Goal: Task Accomplishment & Management: Use online tool/utility

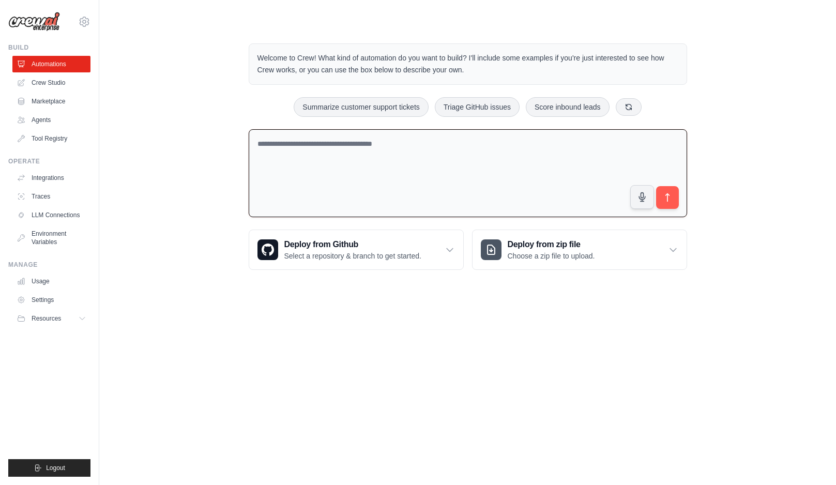
click at [329, 157] on textarea at bounding box center [468, 173] width 439 height 88
click at [327, 152] on textarea at bounding box center [468, 173] width 439 height 88
type textarea "**********"
click at [334, 150] on textarea at bounding box center [468, 173] width 439 height 88
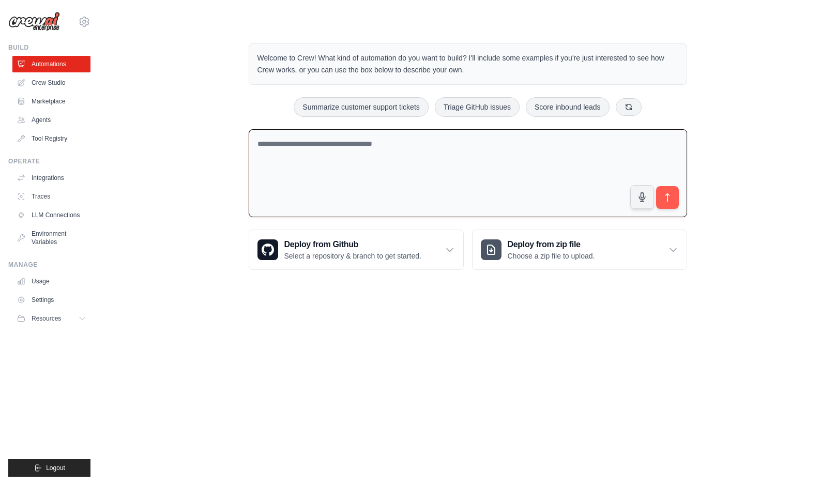
paste textarea "**********"
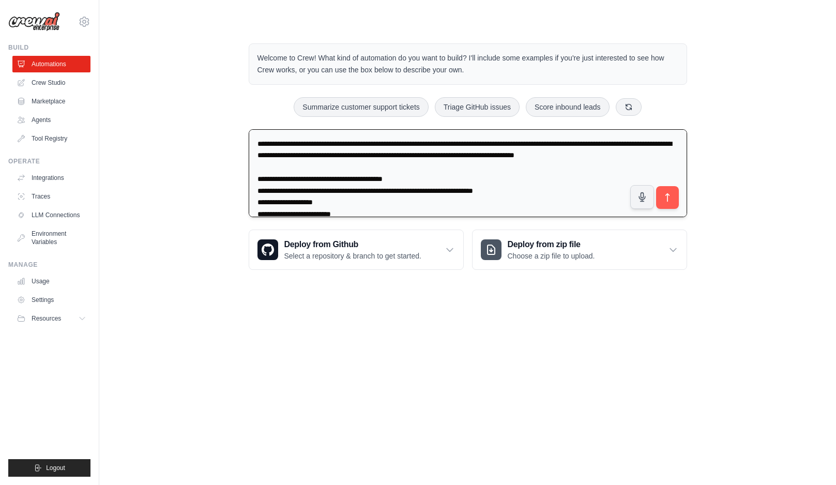
scroll to position [72, 0]
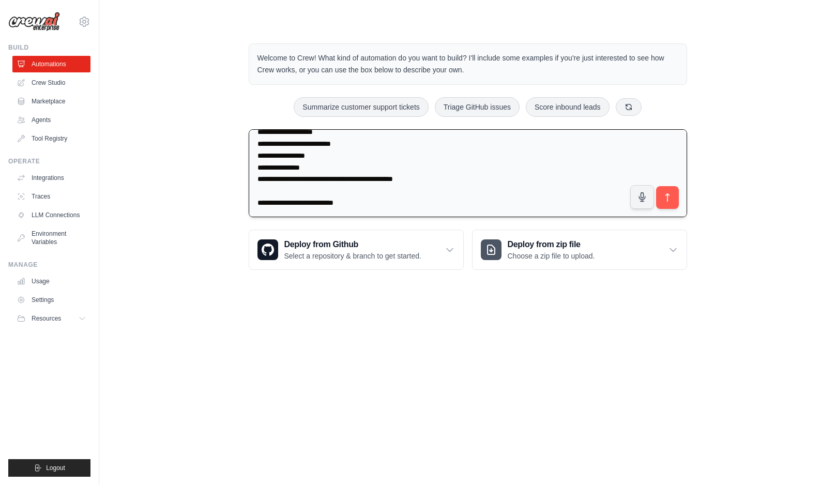
type textarea "**********"
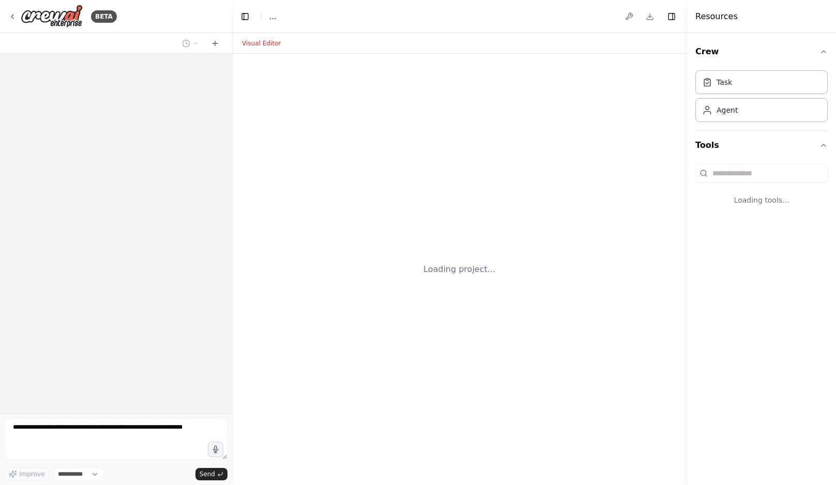
select select "****"
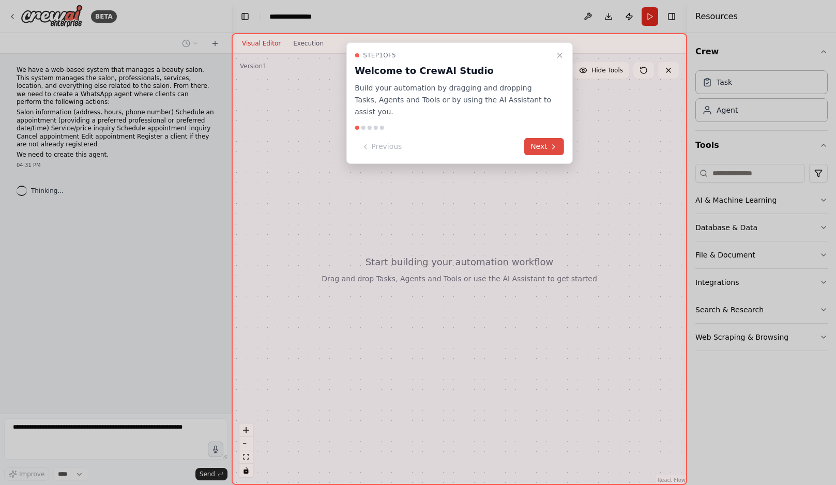
click at [550, 143] on icon at bounding box center [554, 147] width 8 height 8
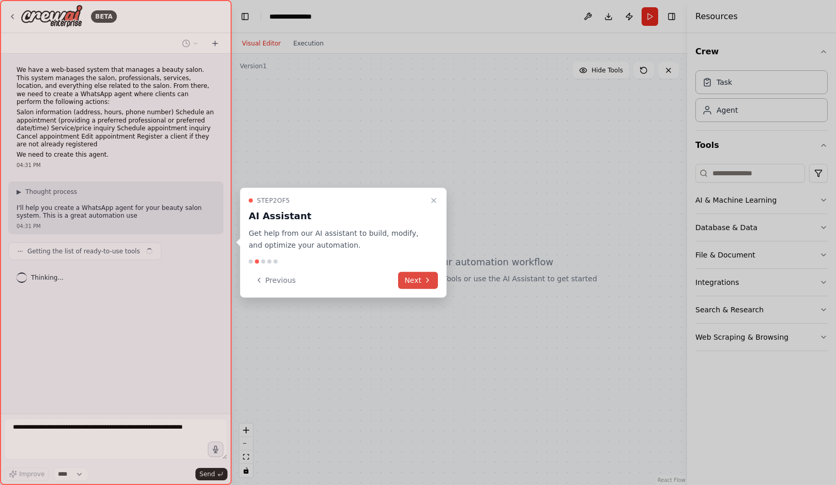
click at [430, 282] on icon at bounding box center [428, 280] width 8 height 8
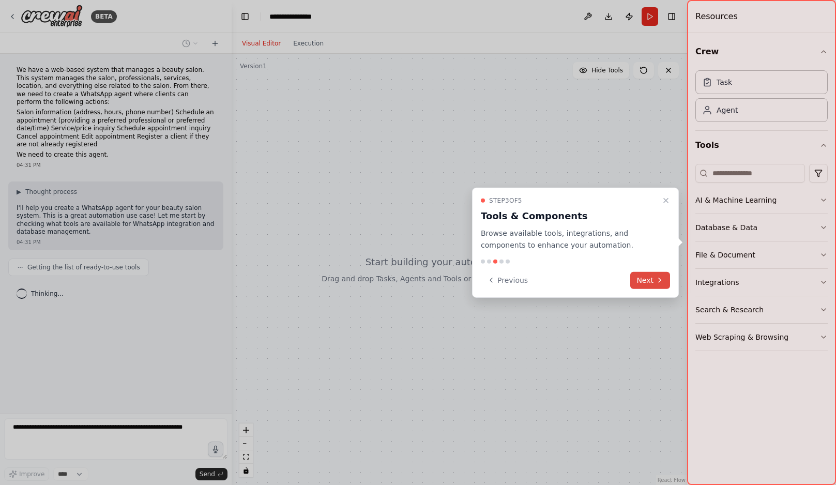
click at [653, 279] on button "Next" at bounding box center [651, 280] width 40 height 17
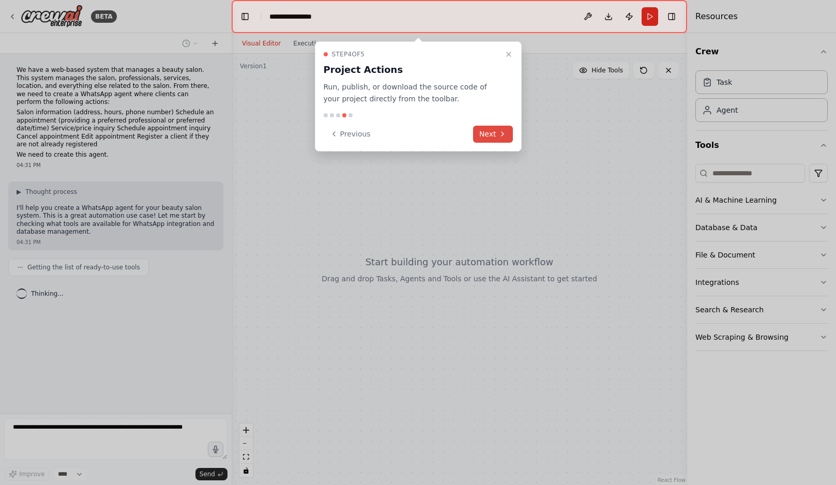
click at [493, 135] on button "Next" at bounding box center [493, 134] width 40 height 17
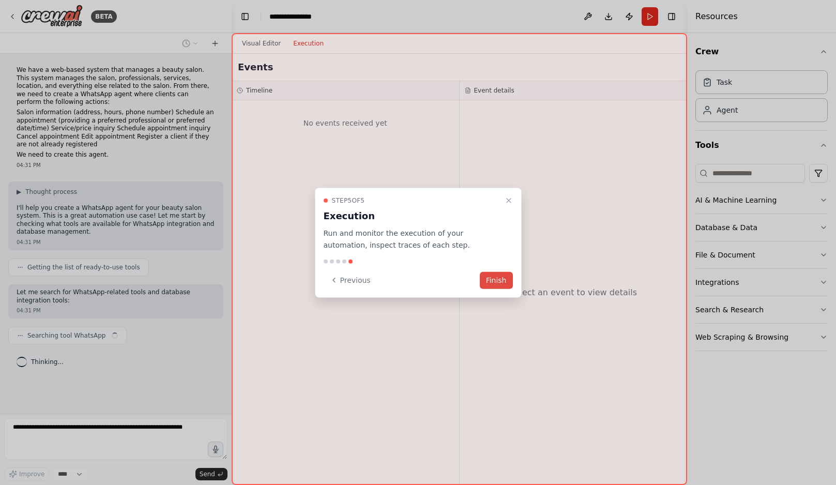
click at [499, 277] on button "Finish" at bounding box center [496, 280] width 33 height 17
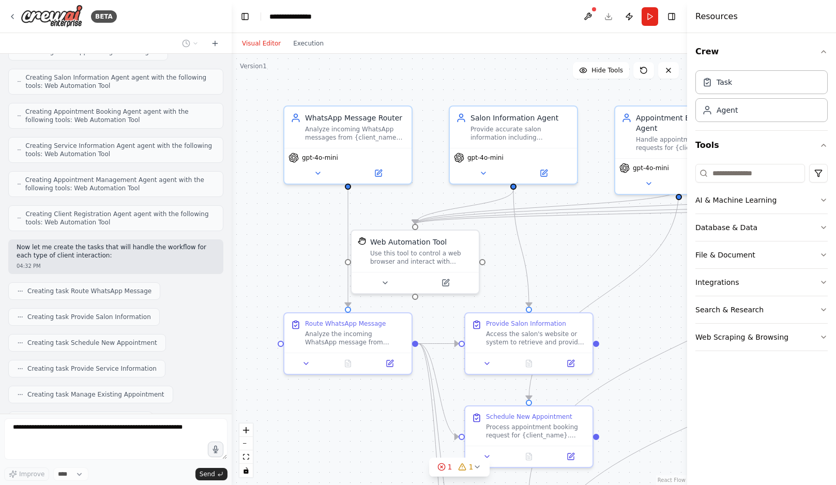
scroll to position [656, 0]
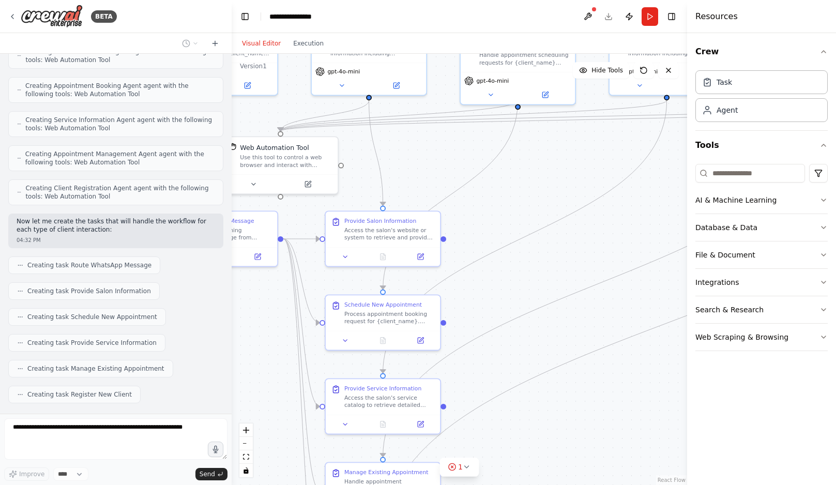
drag, startPoint x: 324, startPoint y: 255, endPoint x: 188, endPoint y: 157, distance: 167.9
click at [188, 157] on div "BETA We have a web-based system that manages a beauty salon. This system manage…" at bounding box center [418, 242] width 836 height 485
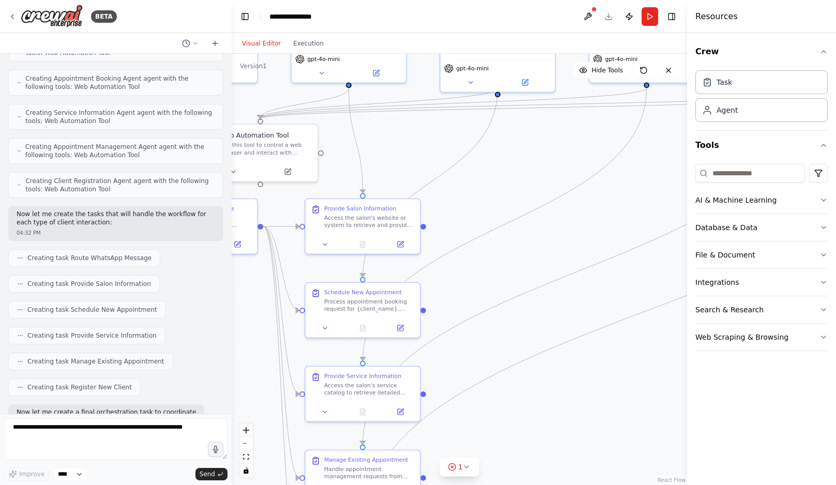
scroll to position [725, 0]
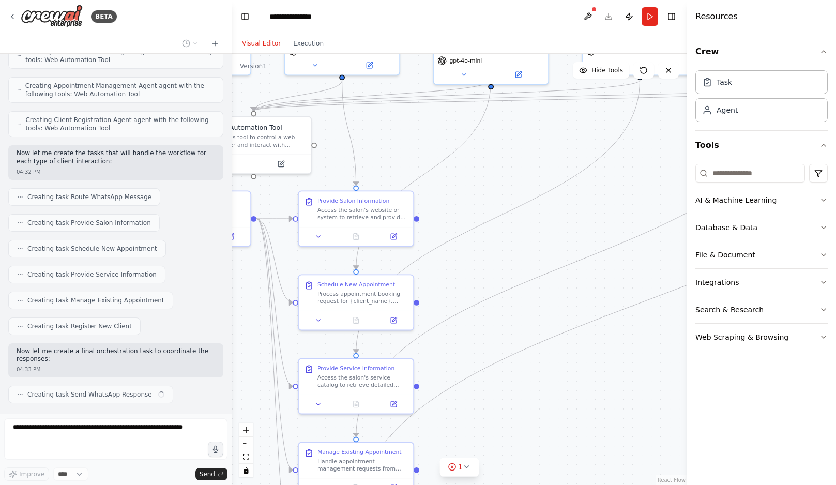
drag, startPoint x: 559, startPoint y: 184, endPoint x: 532, endPoint y: 163, distance: 33.2
click at [532, 163] on div ".deletable-edge-delete-btn { width: 20px; height: 20px; border: 0px solid #ffff…" at bounding box center [460, 269] width 456 height 431
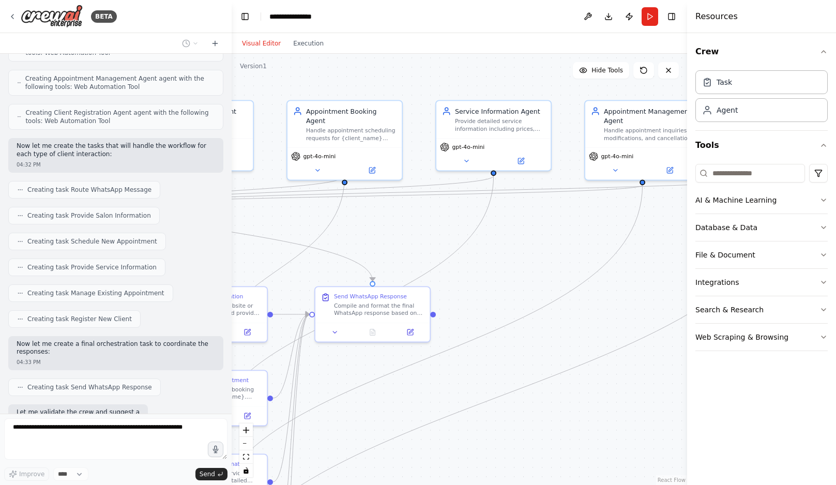
scroll to position [785, 0]
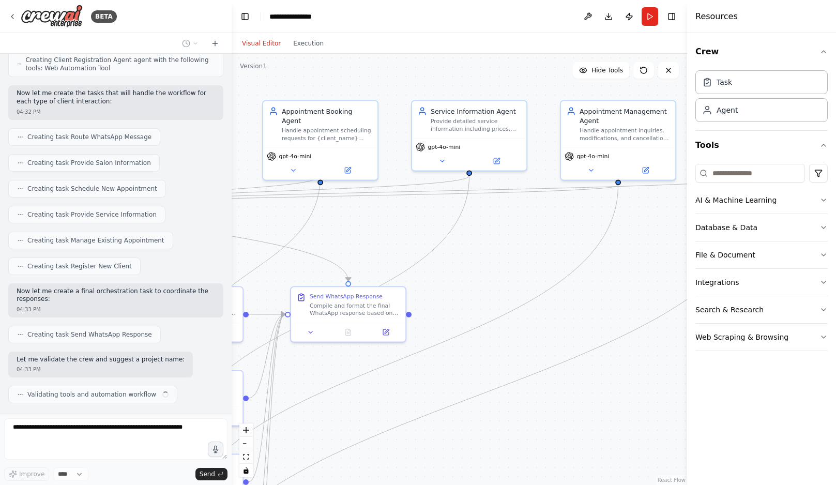
drag, startPoint x: 556, startPoint y: 126, endPoint x: 385, endPoint y: 222, distance: 195.9
click at [385, 221] on div ".deletable-edge-delete-btn { width: 20px; height: 20px; border: 0px solid #ffff…" at bounding box center [460, 269] width 456 height 431
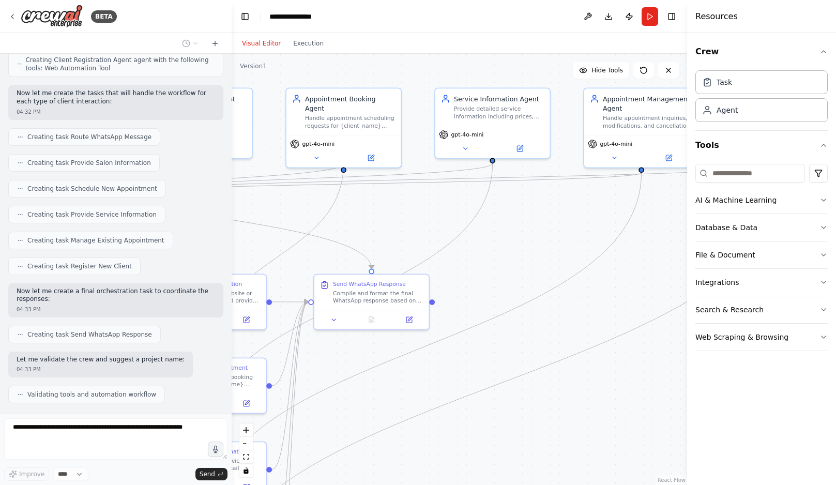
drag, startPoint x: 502, startPoint y: 272, endPoint x: 533, endPoint y: 242, distance: 43.2
click at [532, 248] on div ".deletable-edge-delete-btn { width: 20px; height: 20px; border: 0px solid #ffff…" at bounding box center [460, 269] width 456 height 431
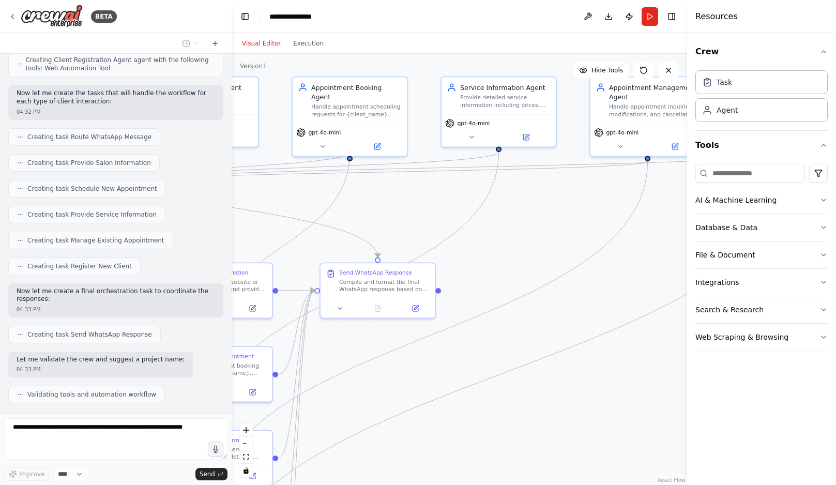
drag, startPoint x: 425, startPoint y: 200, endPoint x: 528, endPoint y: 201, distance: 102.9
click at [521, 200] on div ".deletable-edge-delete-btn { width: 20px; height: 20px; border: 0px solid #ffff…" at bounding box center [460, 269] width 456 height 431
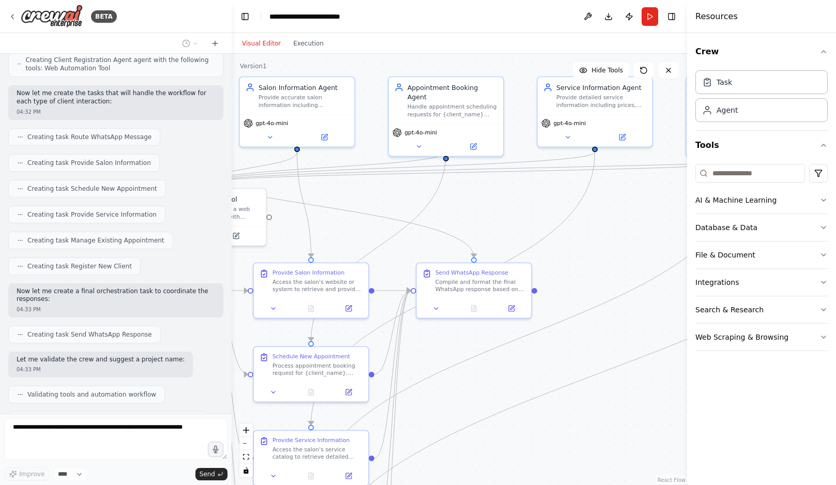
scroll to position [811, 0]
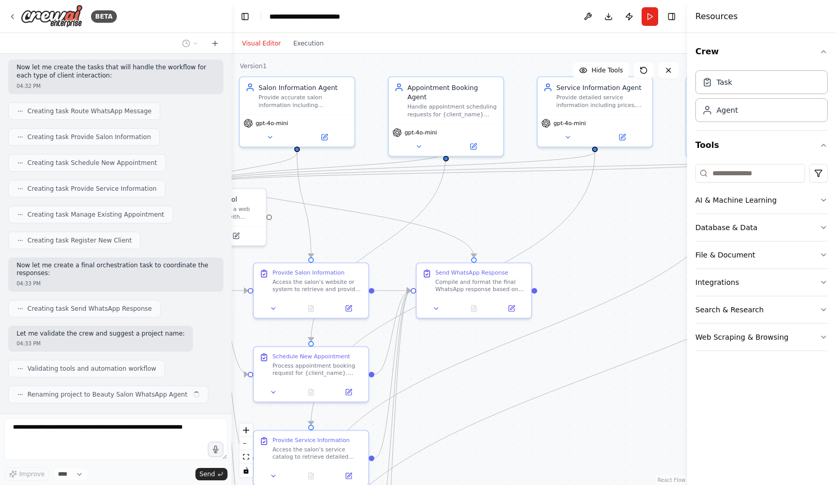
drag, startPoint x: 406, startPoint y: 192, endPoint x: 541, endPoint y: 191, distance: 135.0
click at [541, 191] on div ".deletable-edge-delete-btn { width: 20px; height: 20px; border: 0px solid #ffff…" at bounding box center [460, 269] width 456 height 431
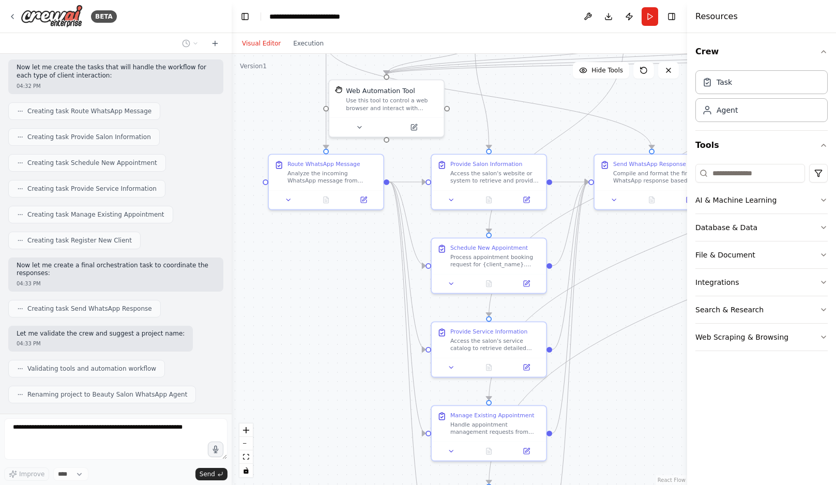
drag, startPoint x: 478, startPoint y: 224, endPoint x: 521, endPoint y: 117, distance: 115.4
click at [521, 117] on div ".deletable-edge-delete-btn { width: 20px; height: 20px; border: 0px solid #ffff…" at bounding box center [460, 269] width 456 height 431
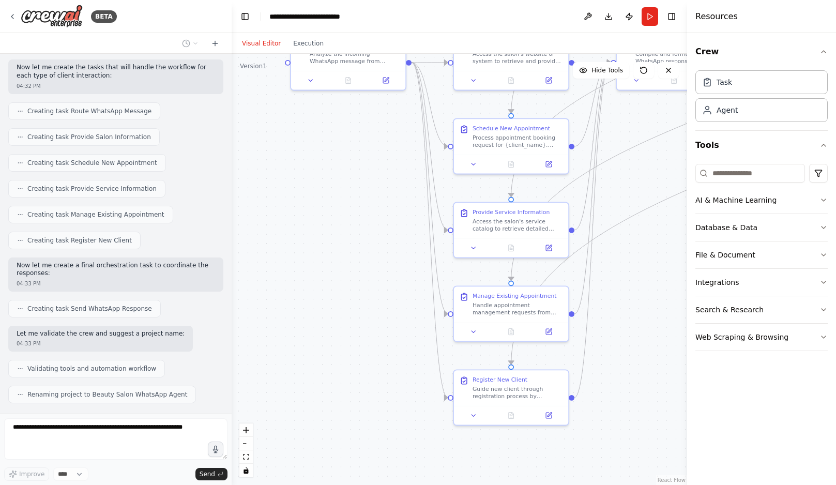
drag, startPoint x: 328, startPoint y: 306, endPoint x: 353, endPoint y: 178, distance: 129.7
click at [353, 179] on div ".deletable-edge-delete-btn { width: 20px; height: 20px; border: 0px solid #ffff…" at bounding box center [460, 269] width 456 height 431
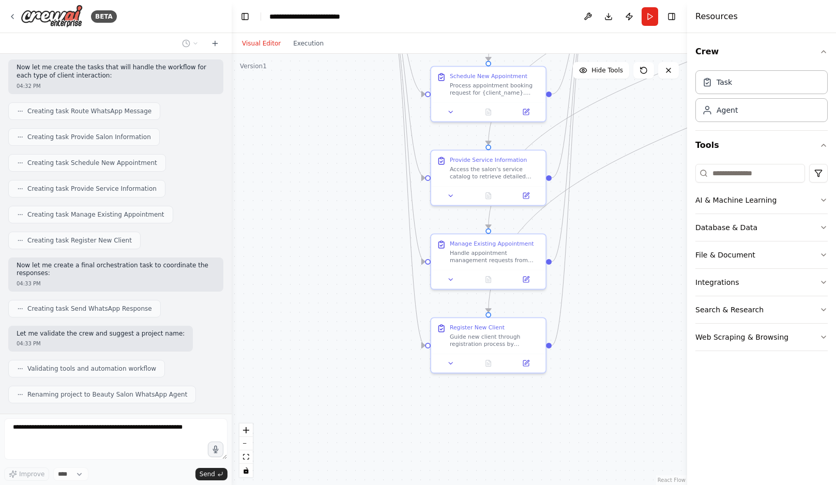
drag, startPoint x: 408, startPoint y: 290, endPoint x: 337, endPoint y: 245, distance: 84.2
click at [338, 245] on div ".deletable-edge-delete-btn { width: 20px; height: 20px; border: 0px solid #ffff…" at bounding box center [460, 269] width 456 height 431
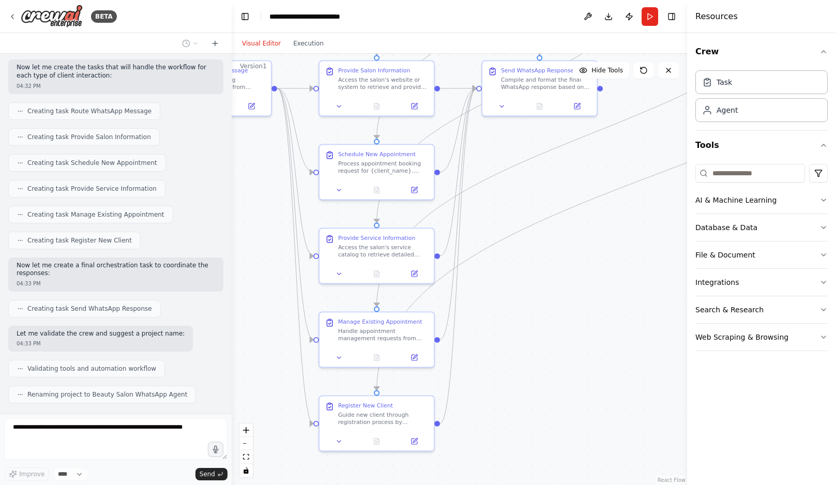
drag, startPoint x: 656, startPoint y: 220, endPoint x: 579, endPoint y: 323, distance: 128.6
click at [579, 323] on div ".deletable-edge-delete-btn { width: 20px; height: 20px; border: 0px solid #ffff…" at bounding box center [460, 269] width 456 height 431
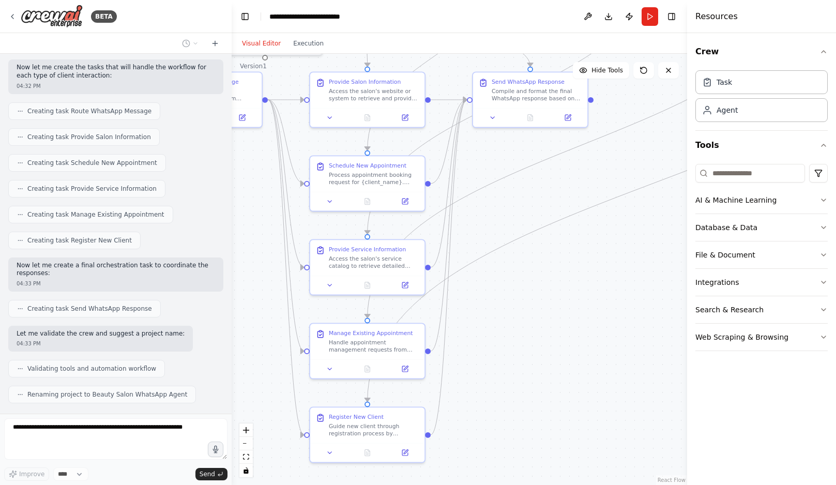
drag, startPoint x: 600, startPoint y: 284, endPoint x: 539, endPoint y: 408, distance: 137.6
click at [544, 403] on div ".deletable-edge-delete-btn { width: 20px; height: 20px; border: 0px solid #ffff…" at bounding box center [460, 269] width 456 height 431
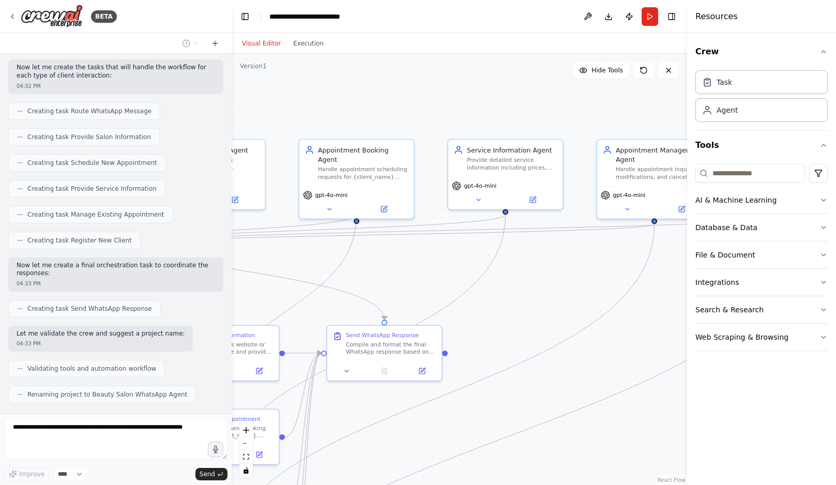
drag, startPoint x: 587, startPoint y: 155, endPoint x: 497, endPoint y: 290, distance: 161.5
click at [497, 290] on div ".deletable-edge-delete-btn { width: 20px; height: 20px; border: 0px solid #ffff…" at bounding box center [460, 269] width 456 height 431
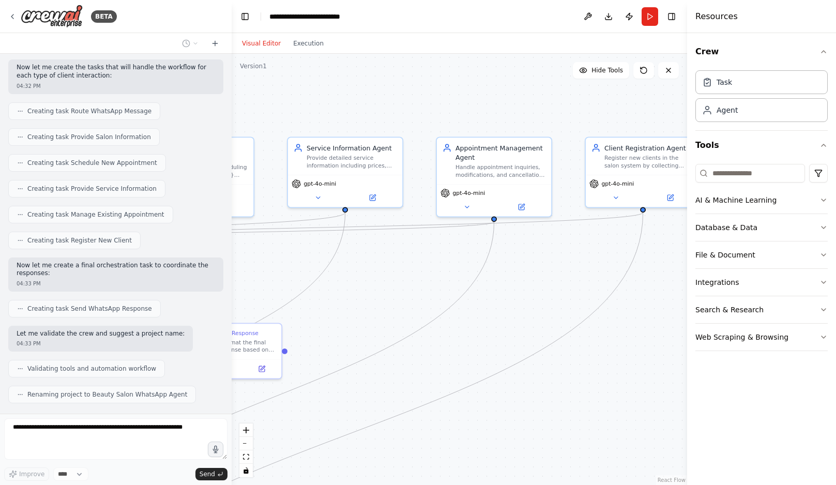
drag, startPoint x: 569, startPoint y: 299, endPoint x: 409, endPoint y: 297, distance: 160.4
click at [409, 297] on div ".deletable-edge-delete-btn { width: 20px; height: 20px; border: 0px solid #ffff…" at bounding box center [460, 269] width 456 height 431
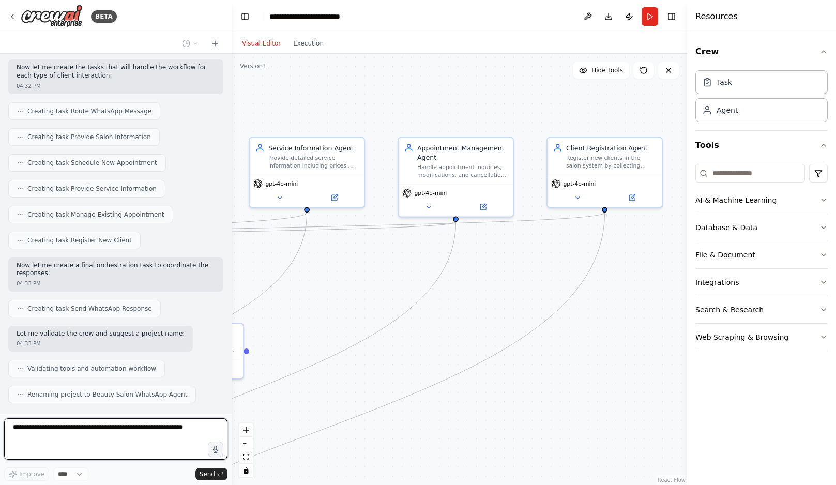
drag, startPoint x: 528, startPoint y: 288, endPoint x: 352, endPoint y: 282, distance: 176.5
click at [352, 282] on div ".deletable-edge-delete-btn { width: 20px; height: 20px; border: 0px solid #ffff…" at bounding box center [460, 269] width 456 height 431
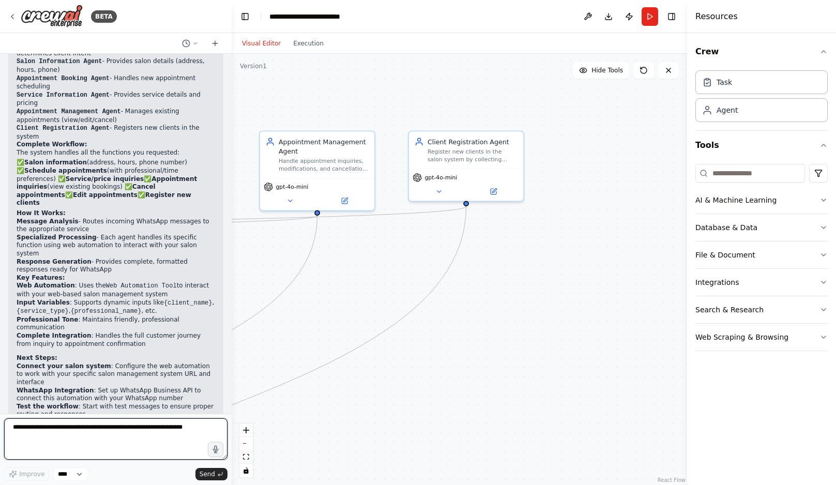
scroll to position [1220, 0]
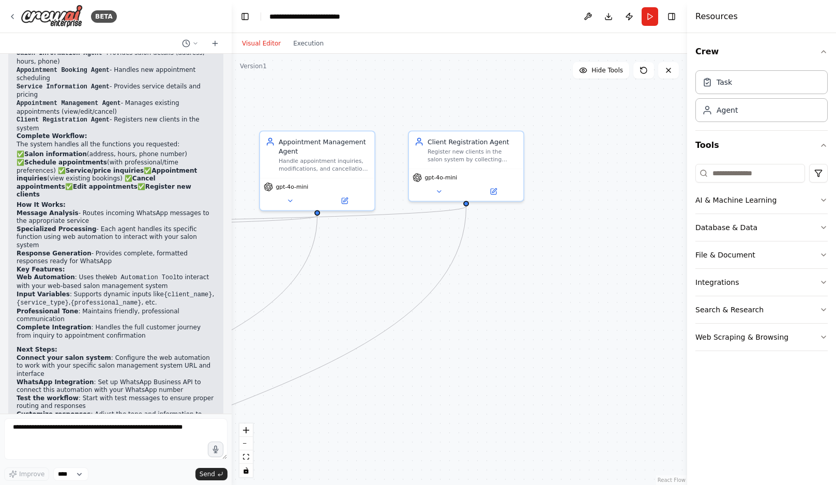
click at [139, 427] on p "The automation is ready to run and will provide a seamless WhatsApp experience …" at bounding box center [116, 435] width 199 height 16
click at [140, 427] on p "The automation is ready to run and will provide a seamless WhatsApp experience …" at bounding box center [116, 435] width 199 height 16
click at [414, 256] on div ".deletable-edge-delete-btn { width: 20px; height: 20px; border: 0px solid #ffff…" at bounding box center [460, 269] width 456 height 431
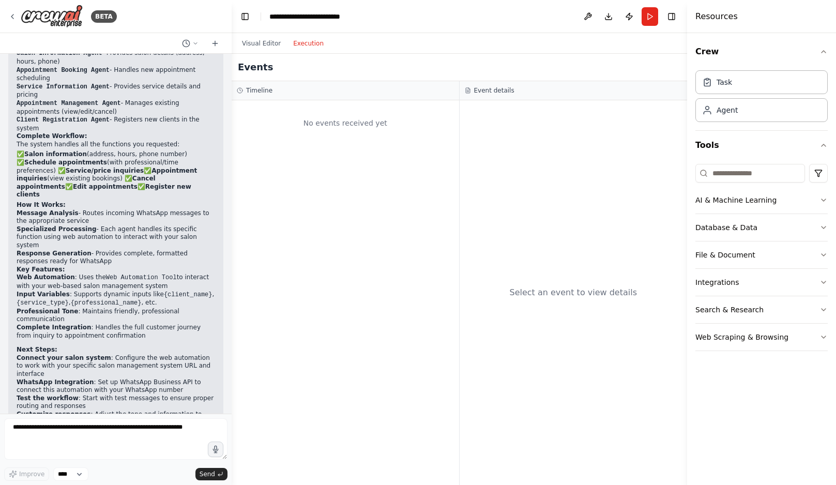
click at [302, 42] on button "Execution" at bounding box center [308, 43] width 43 height 12
click at [357, 128] on div "No events received yet" at bounding box center [345, 123] width 217 height 35
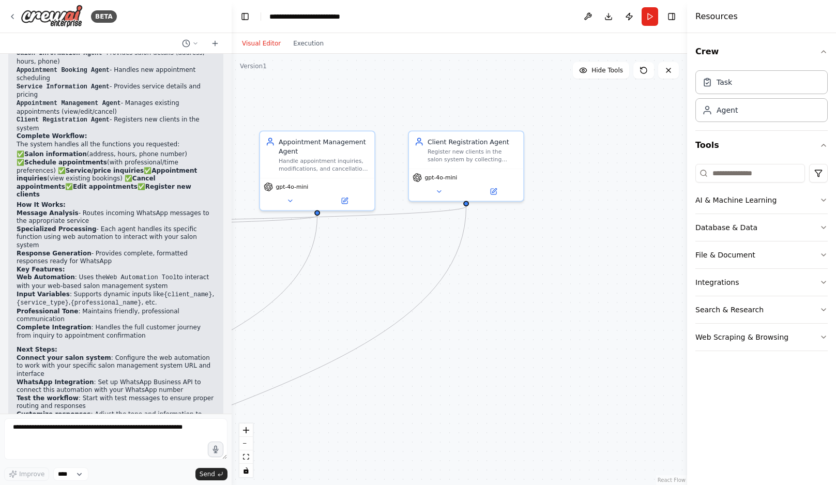
click at [259, 42] on button "Visual Editor" at bounding box center [261, 43] width 51 height 12
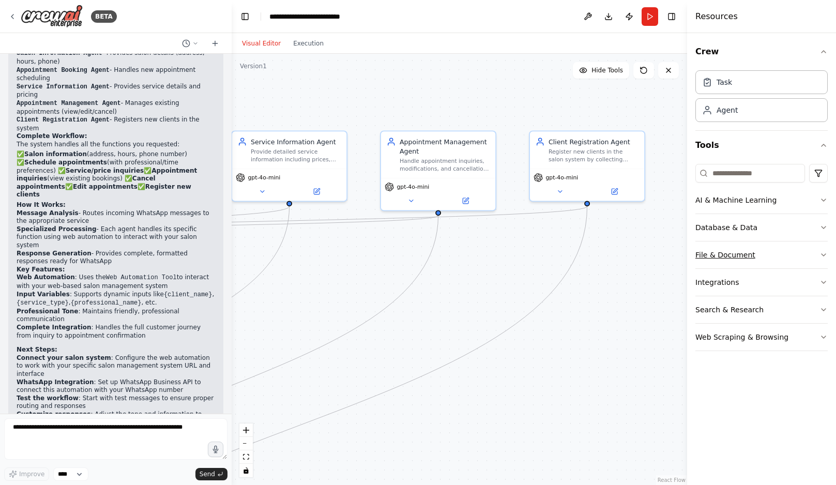
drag, startPoint x: 559, startPoint y: 259, endPoint x: 709, endPoint y: 258, distance: 149.5
click at [703, 258] on div "BETA We have a web-based system that manages a beauty salon. This system manage…" at bounding box center [418, 242] width 836 height 485
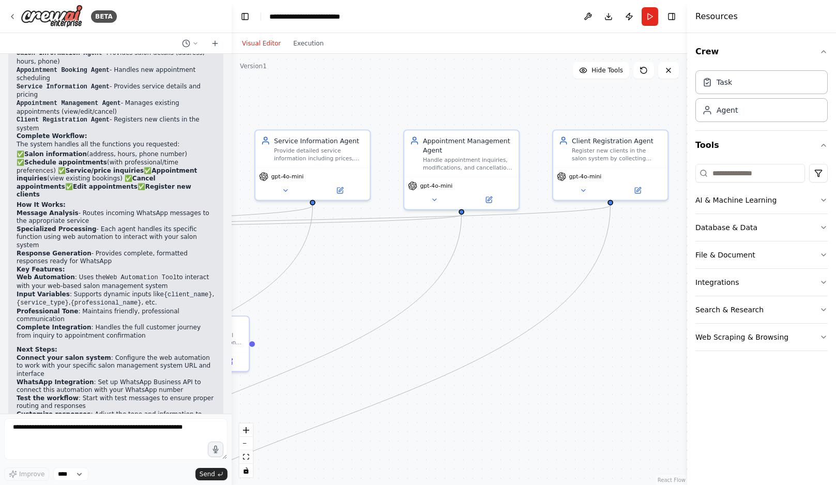
drag, startPoint x: 498, startPoint y: 287, endPoint x: 688, endPoint y: 287, distance: 190.9
click at [688, 287] on div "BETA We have a web-based system that manages a beauty salon. This system manage…" at bounding box center [418, 242] width 836 height 485
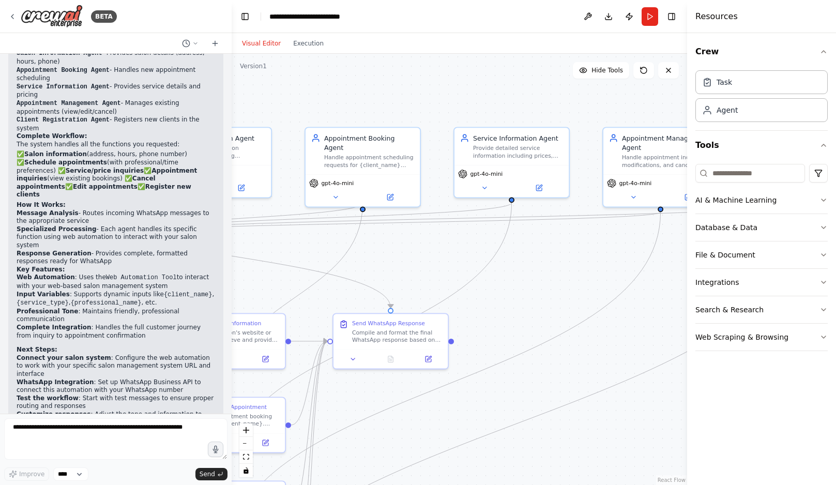
drag, startPoint x: 457, startPoint y: 272, endPoint x: 668, endPoint y: 244, distance: 212.4
click at [665, 246] on div ".deletable-edge-delete-btn { width: 20px; height: 20px; border: 0px solid #ffff…" at bounding box center [460, 269] width 456 height 431
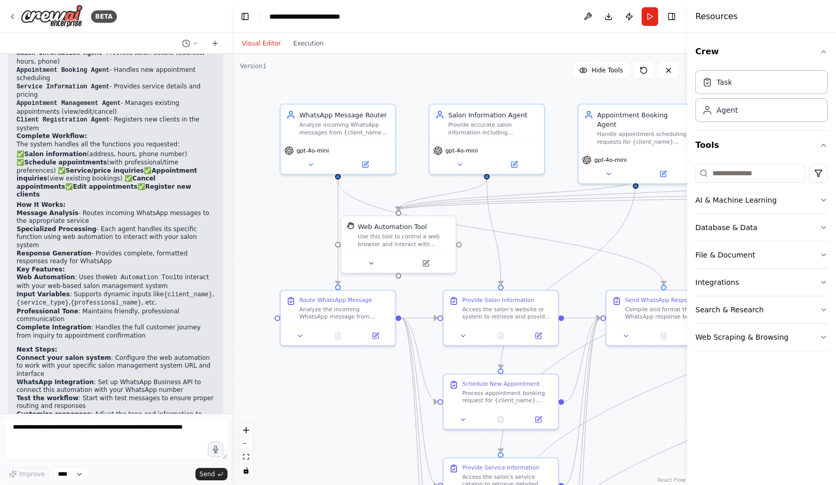
drag, startPoint x: 468, startPoint y: 257, endPoint x: 668, endPoint y: 270, distance: 200.6
click at [664, 268] on div ".deletable-edge-delete-btn { width: 20px; height: 20px; border: 0px solid #ffff…" at bounding box center [460, 269] width 456 height 431
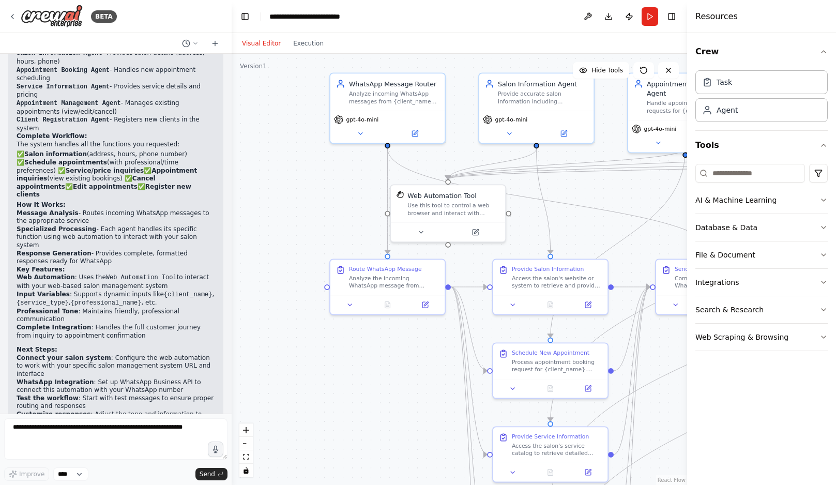
drag, startPoint x: 407, startPoint y: 254, endPoint x: 334, endPoint y: 211, distance: 84.6
click at [334, 211] on div ".deletable-edge-delete-btn { width: 20px; height: 20px; border: 0px solid #ffff…" at bounding box center [460, 269] width 456 height 431
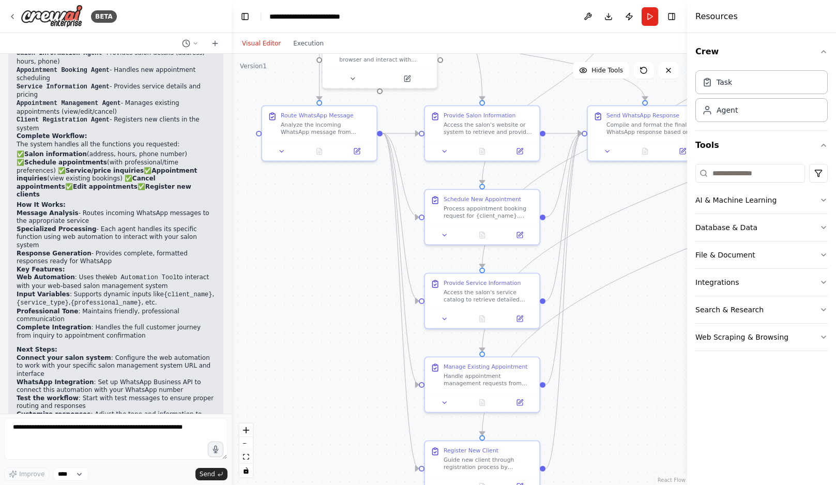
drag, startPoint x: 317, startPoint y: 242, endPoint x: 248, endPoint y: 83, distance: 173.1
click at [248, 83] on div ".deletable-edge-delete-btn { width: 20px; height: 20px; border: 0px solid #ffff…" at bounding box center [460, 269] width 456 height 431
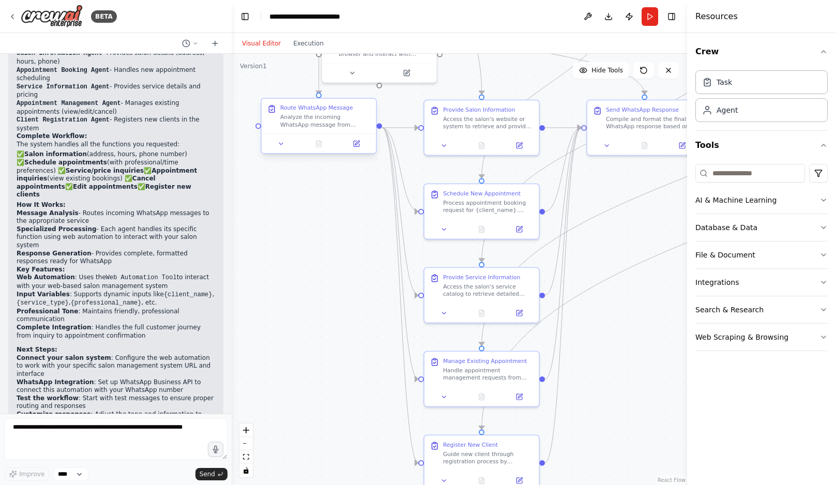
click at [317, 117] on div "Analyze the incoming WhatsApp message from {client_name} with content "{message…" at bounding box center [325, 121] width 91 height 15
click at [331, 114] on div "Analyze the incoming WhatsApp message from {client_name} with content "{message…" at bounding box center [325, 121] width 91 height 15
click at [356, 145] on icon at bounding box center [357, 143] width 4 height 4
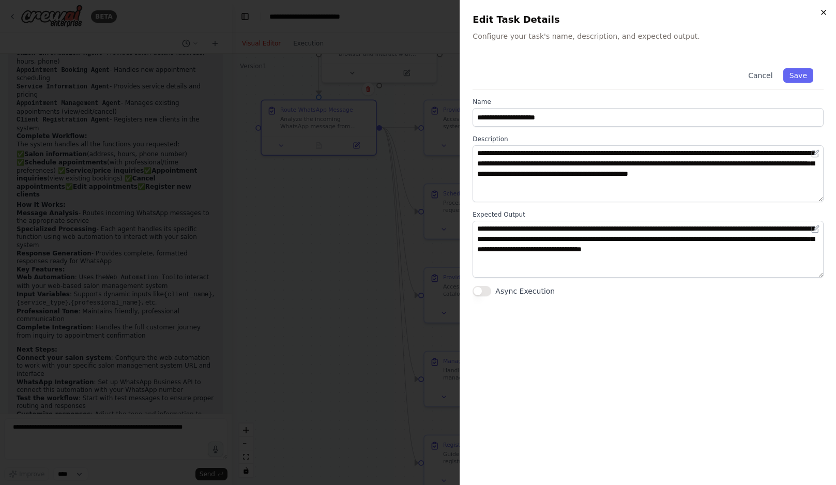
click at [823, 14] on icon "button" at bounding box center [824, 12] width 8 height 8
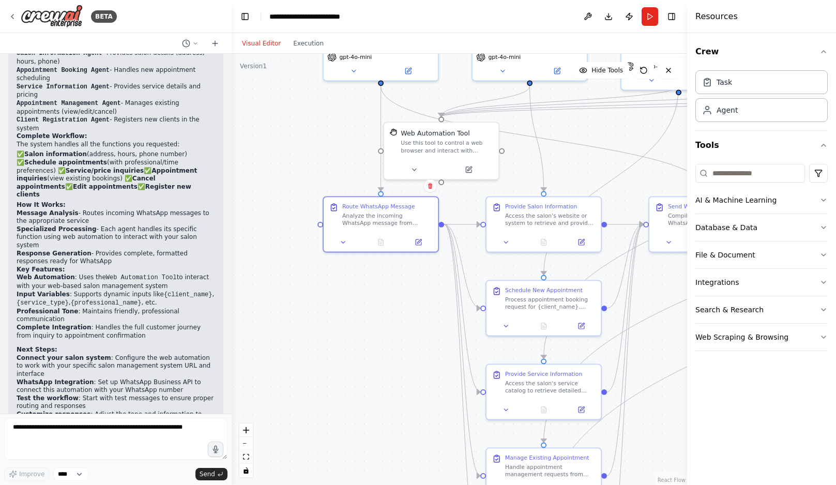
drag, startPoint x: 317, startPoint y: 252, endPoint x: 379, endPoint y: 349, distance: 114.9
click at [379, 349] on div ".deletable-edge-delete-btn { width: 20px; height: 20px; border: 0px solid #ffff…" at bounding box center [460, 269] width 456 height 431
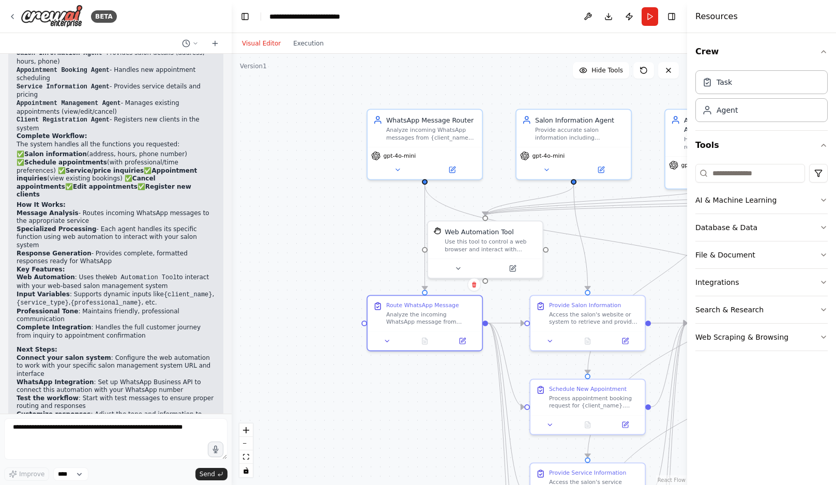
drag, startPoint x: 298, startPoint y: 202, endPoint x: 356, endPoint y: 318, distance: 129.5
click at [354, 317] on div ".deletable-edge-delete-btn { width: 20px; height: 20px; border: 0px solid #ffff…" at bounding box center [460, 269] width 456 height 431
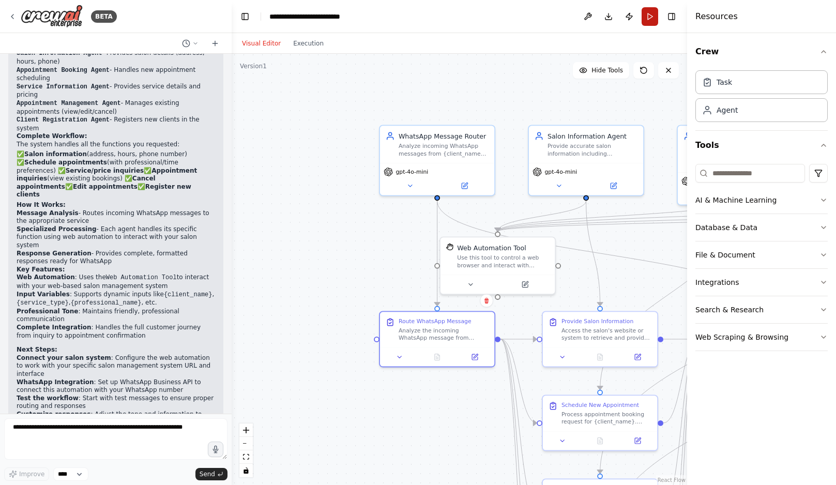
click at [650, 9] on button "Run" at bounding box center [650, 16] width 17 height 19
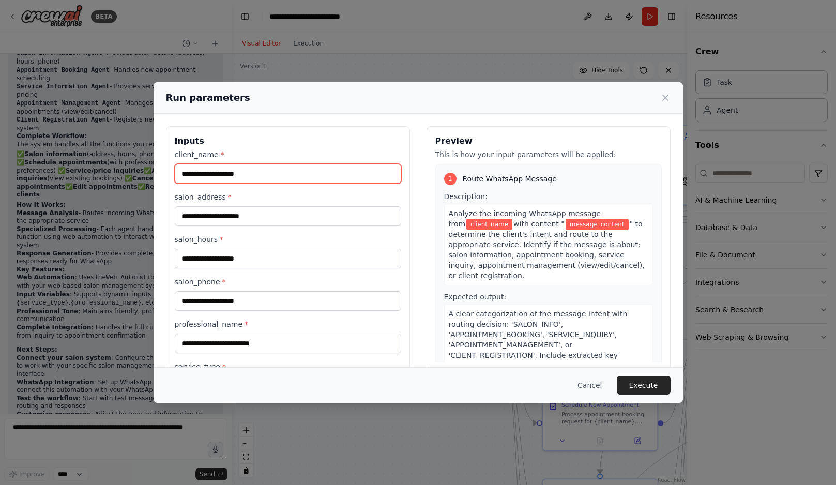
click at [300, 182] on input "client_name *" at bounding box center [288, 174] width 227 height 20
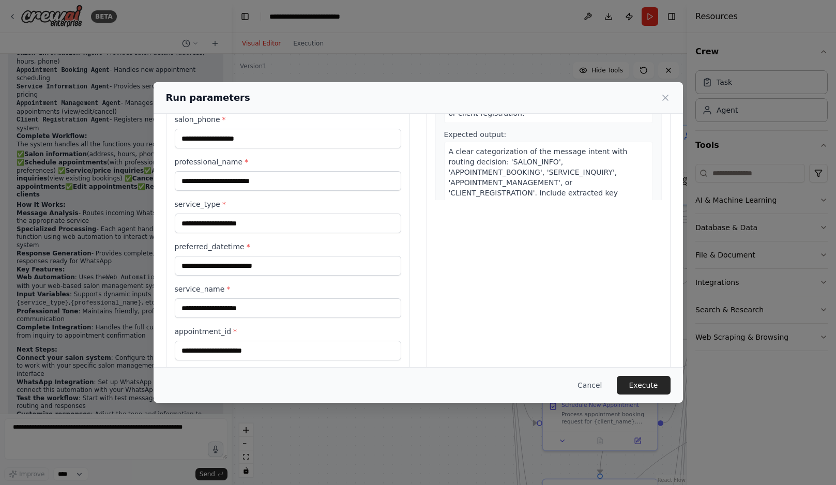
scroll to position [305, 0]
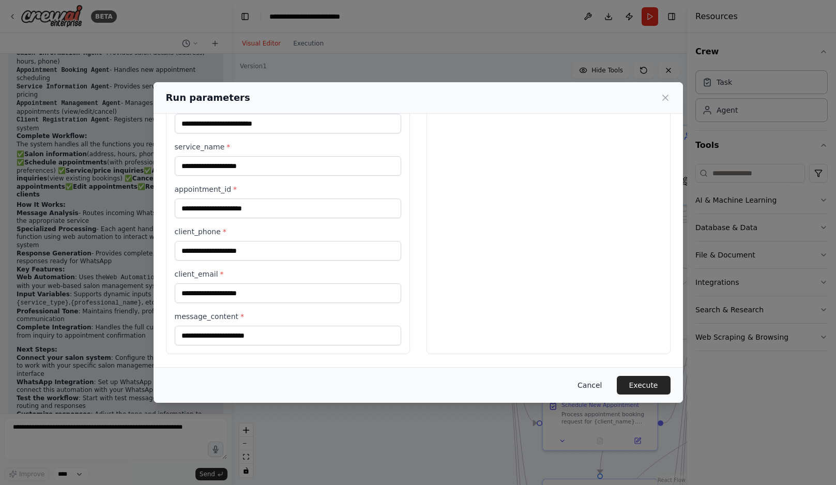
click at [602, 389] on button "Cancel" at bounding box center [589, 385] width 41 height 19
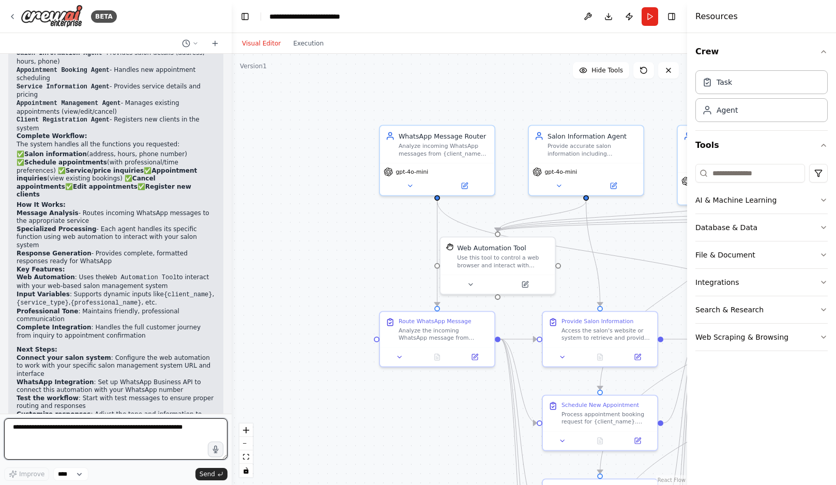
click at [97, 433] on textarea at bounding box center [115, 438] width 223 height 41
type textarea "**********"
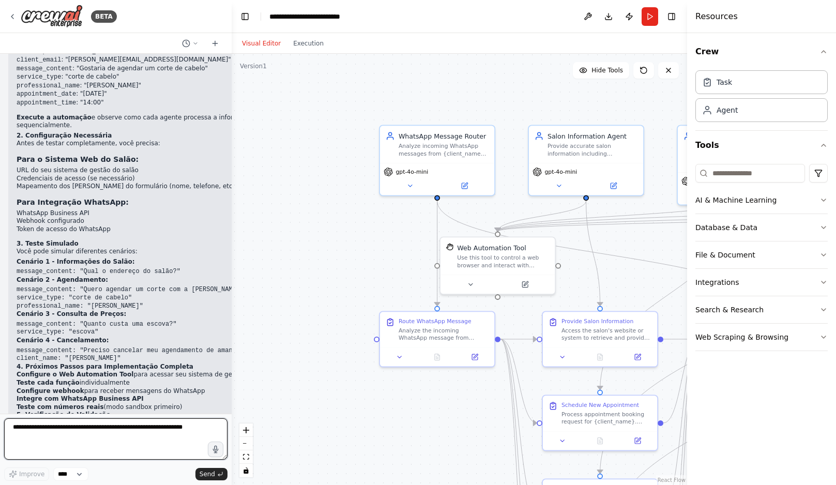
scroll to position [1759, 0]
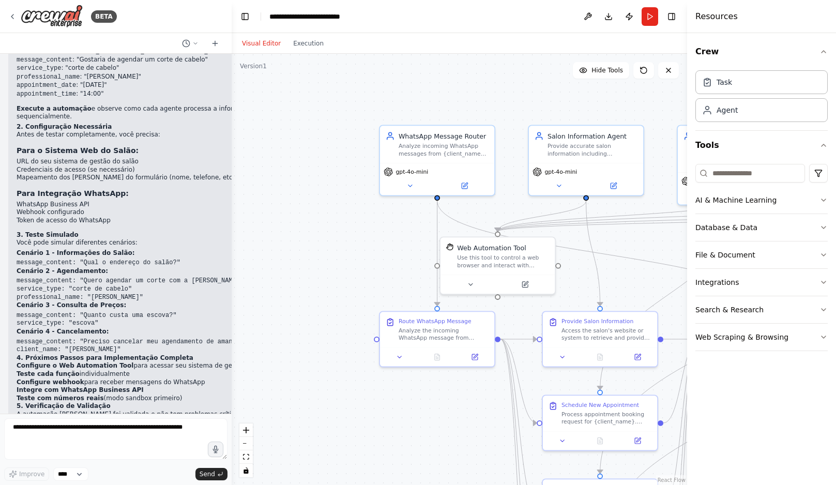
click at [96, 386] on strong "Integre com WhatsApp Business API" at bounding box center [80, 389] width 127 height 7
click at [86, 395] on strong "Teste com números reais" at bounding box center [60, 398] width 87 height 7
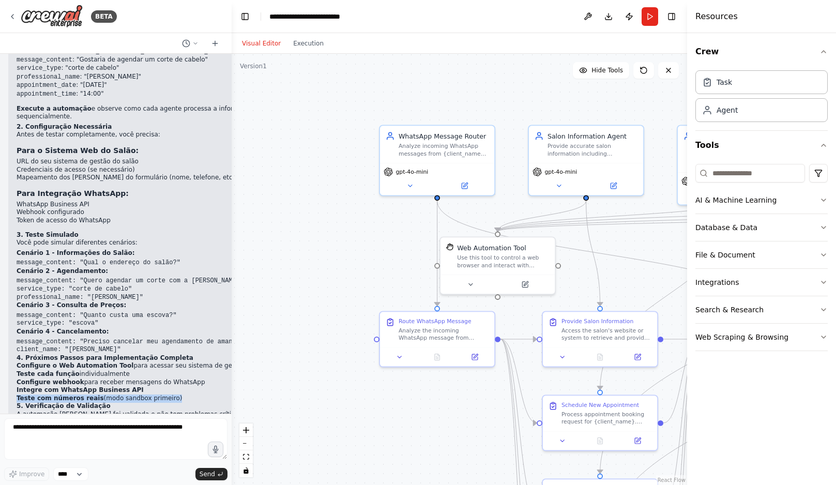
click at [86, 395] on strong "Teste com números reais" at bounding box center [60, 398] width 87 height 7
click at [85, 411] on p "A automação já foi validada e não tem problemas críticos, então está pronta par…" at bounding box center [160, 419] width 287 height 16
click at [90, 411] on p "A automação já foi validada e não tem problemas críticos, então está pronta par…" at bounding box center [160, 419] width 287 height 16
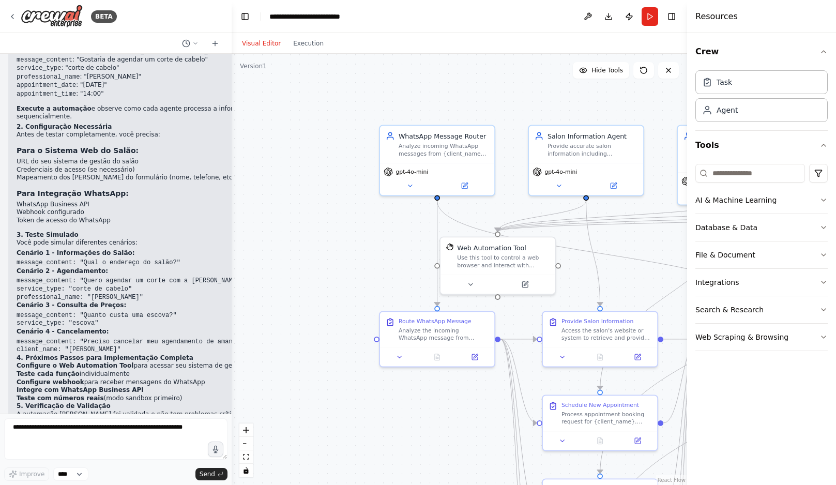
click at [79, 429] on p "Quer que eu ajude você a configurar alguma parte específica ou tem alguma funci…" at bounding box center [160, 437] width 287 height 16
click at [82, 429] on p "Quer que eu ajude você a configurar alguma parte específica ou tem alguma funci…" at bounding box center [160, 437] width 287 height 16
drag, startPoint x: 18, startPoint y: 313, endPoint x: 126, endPoint y: 323, distance: 109.0
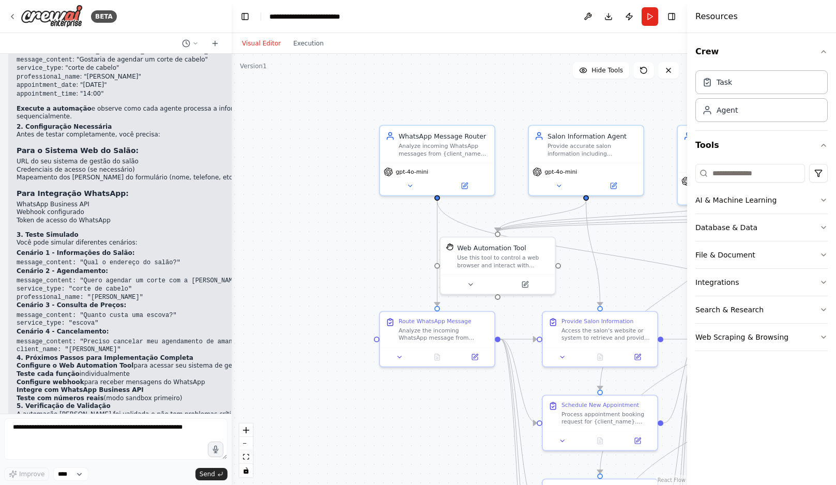
click at [126, 362] on ol "Configure o Web Automation Tool para acessar seu sistema de gestão Teste cada f…" at bounding box center [160, 382] width 287 height 40
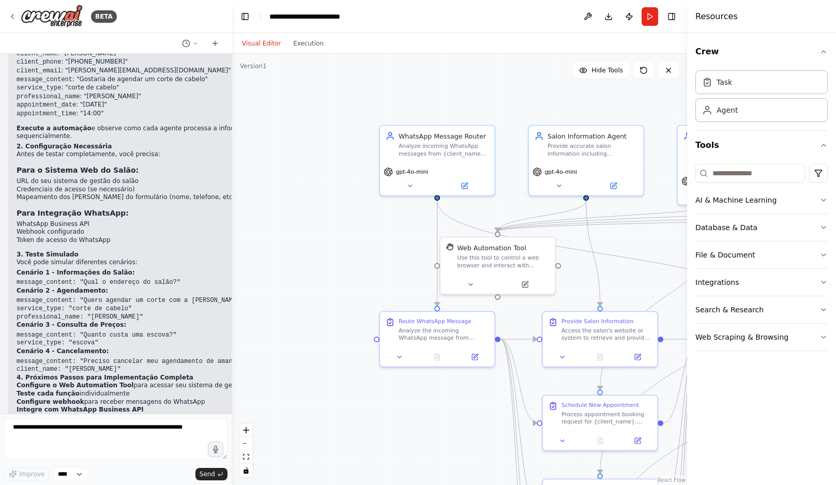
scroll to position [1718, 0]
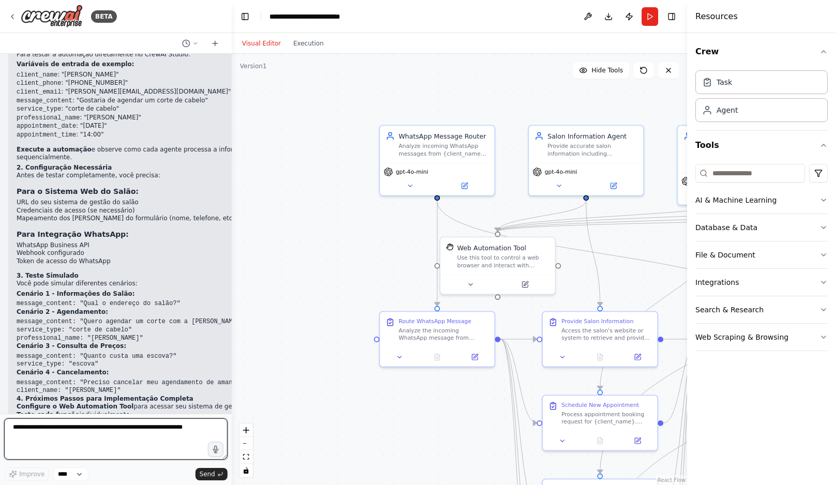
click at [108, 433] on textarea at bounding box center [115, 438] width 223 height 41
type textarea "**********"
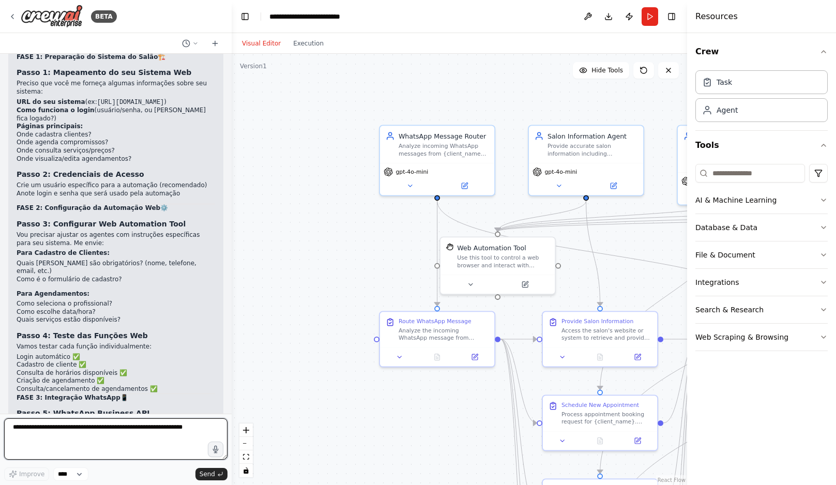
scroll to position [2257, 0]
click at [72, 299] on li "Como seleciona o profissional?" at bounding box center [116, 303] width 199 height 8
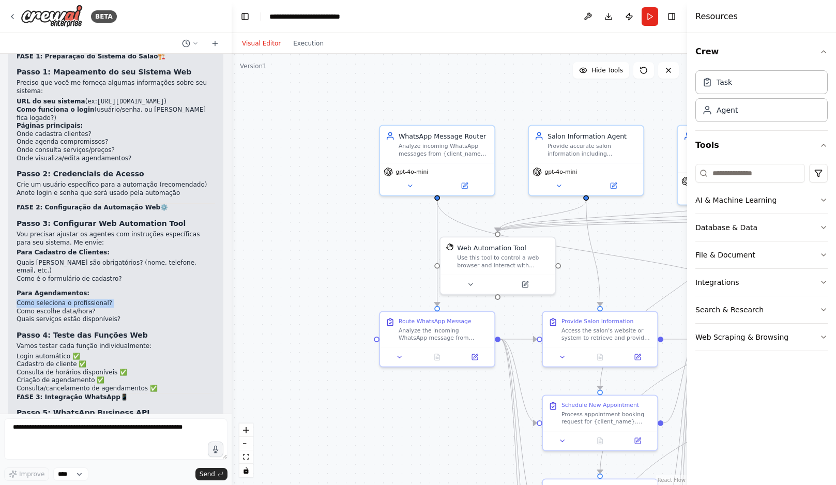
click at [72, 299] on li "Como seleciona o profissional?" at bounding box center [116, 303] width 199 height 8
click at [70, 316] on li "Quais serviços estão disponíveis?" at bounding box center [116, 320] width 199 height 8
click at [79, 331] on strong "Passo 4: Teste das Funções Web" at bounding box center [82, 335] width 131 height 8
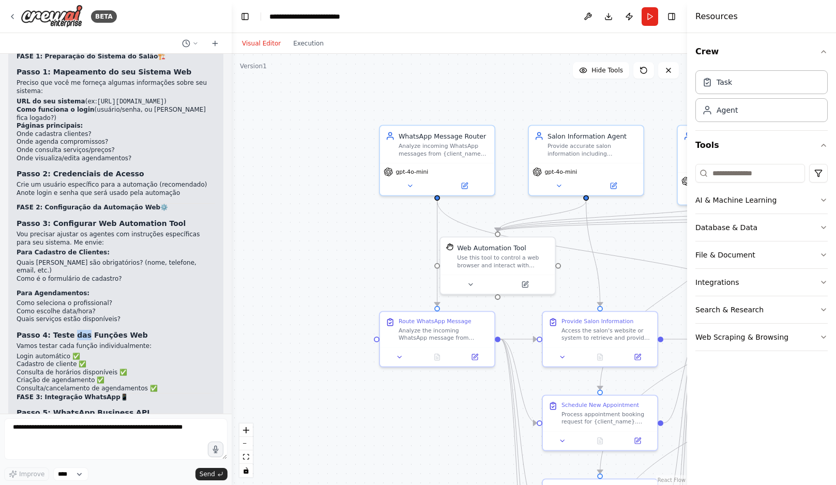
click at [79, 331] on strong "Passo 4: Teste das Funções Web" at bounding box center [82, 335] width 131 height 8
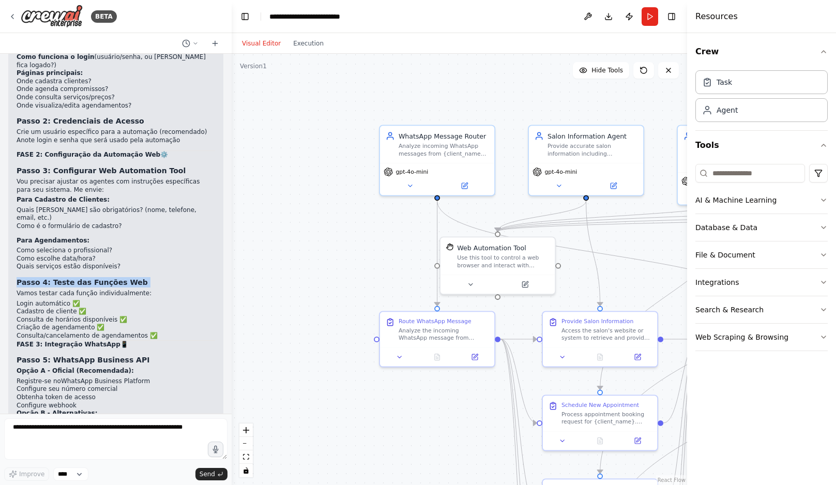
scroll to position [2314, 0]
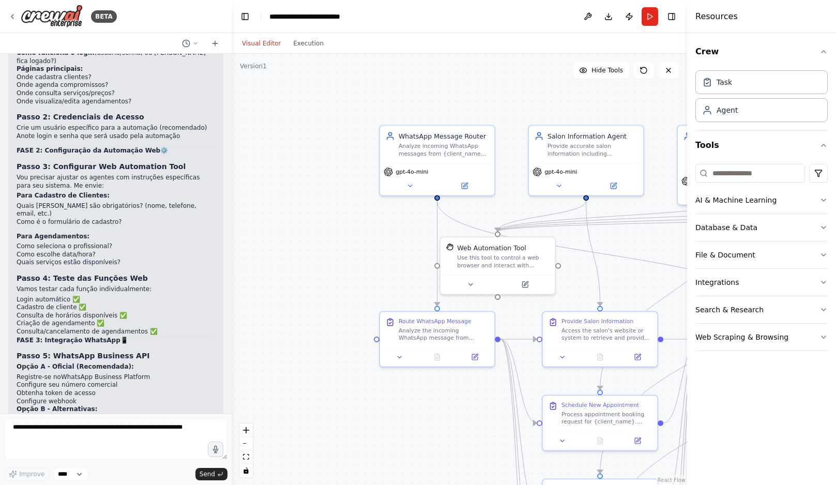
click at [78, 352] on strong "Passo 5: WhatsApp Business API" at bounding box center [83, 356] width 133 height 8
click at [79, 363] on strong "Opção A - Oficial (Recomendada):" at bounding box center [75, 366] width 117 height 7
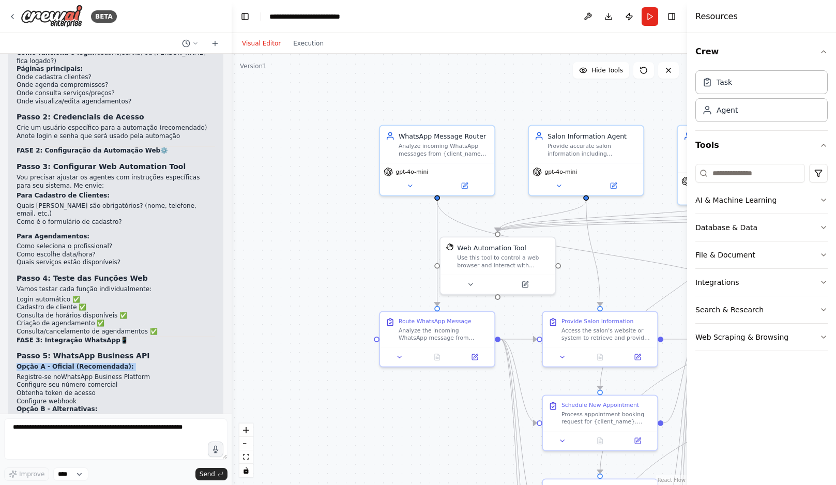
click at [79, 363] on strong "Opção A - Oficial (Recomendada):" at bounding box center [75, 366] width 117 height 7
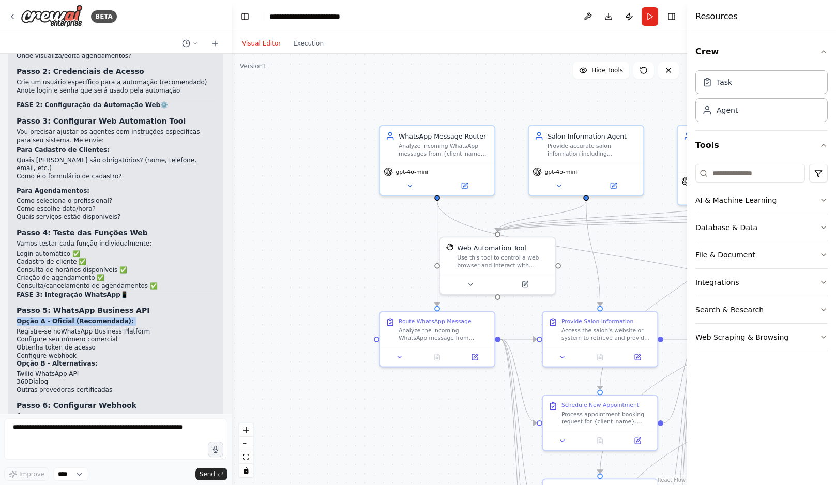
scroll to position [2374, 0]
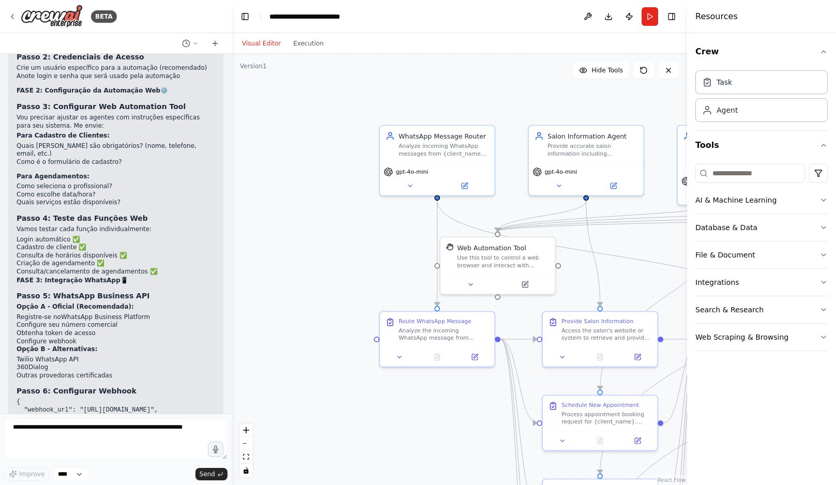
click at [68, 286] on div "▶ Thought process Perfeito! Vou te dar um passo a passo completo para integrar …" at bounding box center [116, 343] width 199 height 884
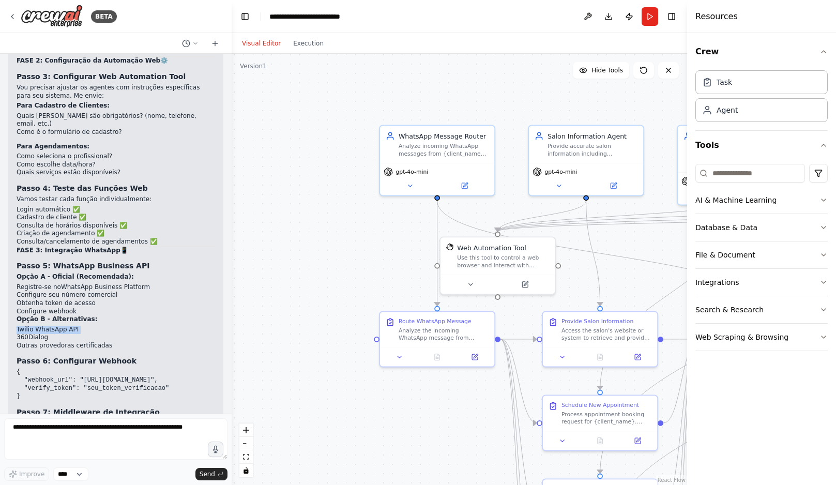
scroll to position [2412, 0]
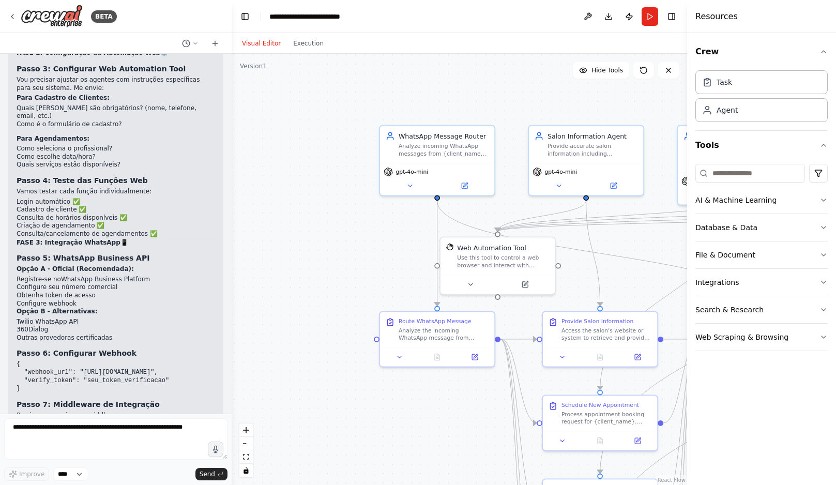
click at [73, 349] on strong "Passo 6: Configurar Webhook" at bounding box center [77, 353] width 120 height 8
click at [100, 361] on pre "{ "webhook_url": "https://sua-url.com/webhook", "verify_token": "seu_token_veri…" at bounding box center [116, 377] width 199 height 32
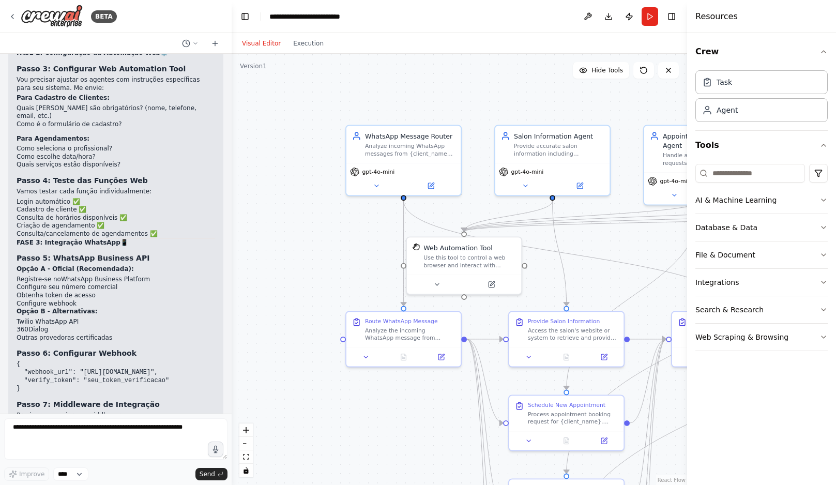
drag, startPoint x: 458, startPoint y: 90, endPoint x: 422, endPoint y: 90, distance: 36.7
click at [422, 90] on div ".deletable-edge-delete-btn { width: 20px; height: 20px; border: 0px solid #ffff…" at bounding box center [460, 269] width 456 height 431
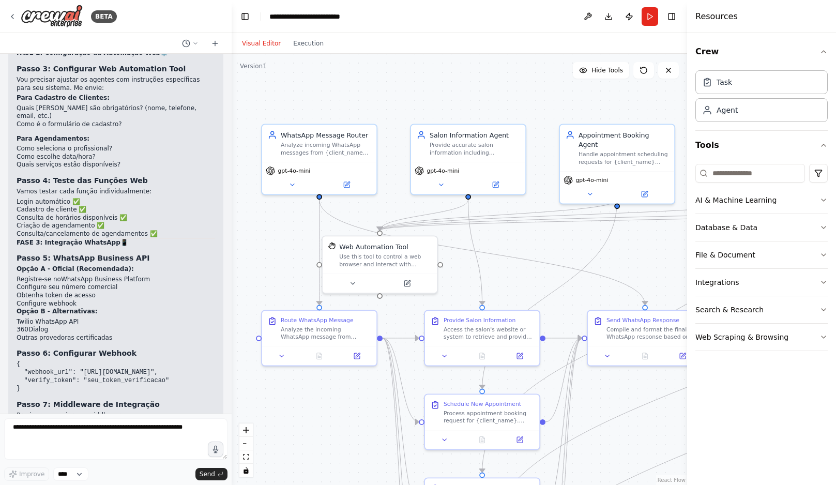
drag, startPoint x: 457, startPoint y: 96, endPoint x: 376, endPoint y: 95, distance: 81.2
click at [376, 95] on div ".deletable-edge-delete-btn { width: 20px; height: 20px; border: 0px solid #ffff…" at bounding box center [460, 269] width 456 height 431
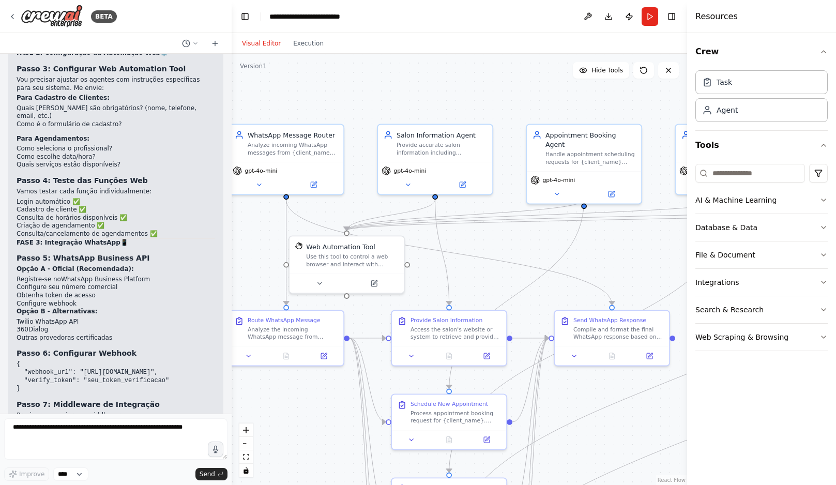
drag, startPoint x: 444, startPoint y: 97, endPoint x: 411, endPoint y: 97, distance: 33.1
click at [411, 97] on div ".deletable-edge-delete-btn { width: 20px; height: 20px; border: 0px solid #ffff…" at bounding box center [460, 269] width 456 height 431
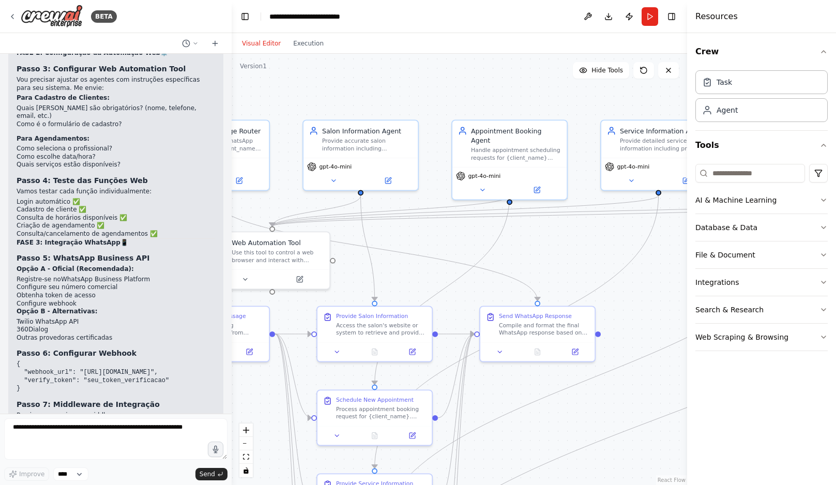
drag, startPoint x: 424, startPoint y: 95, endPoint x: 327, endPoint y: 87, distance: 97.0
click at [329, 87] on div ".deletable-edge-delete-btn { width: 20px; height: 20px; border: 0px solid #ffff…" at bounding box center [460, 269] width 456 height 431
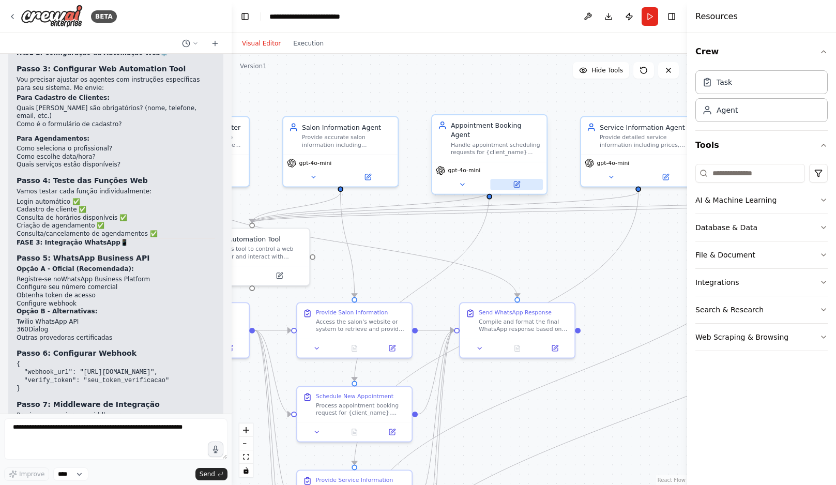
click at [516, 182] on icon at bounding box center [518, 184] width 4 height 4
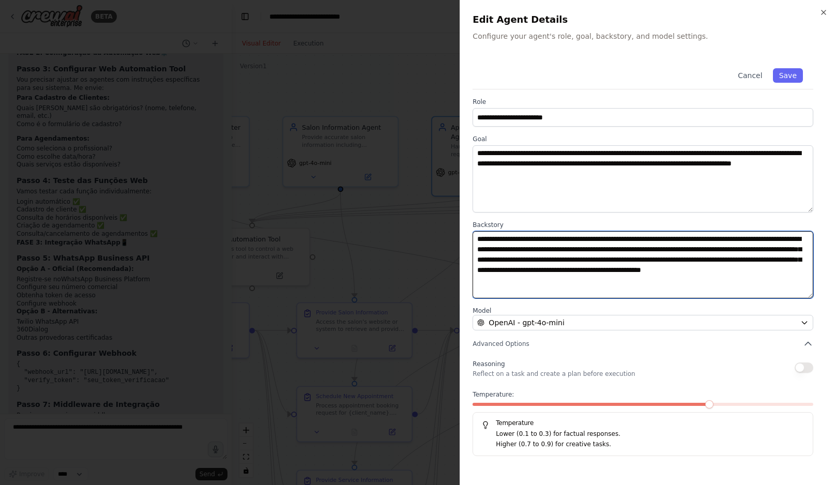
click at [566, 265] on textarea "**********" at bounding box center [643, 264] width 341 height 67
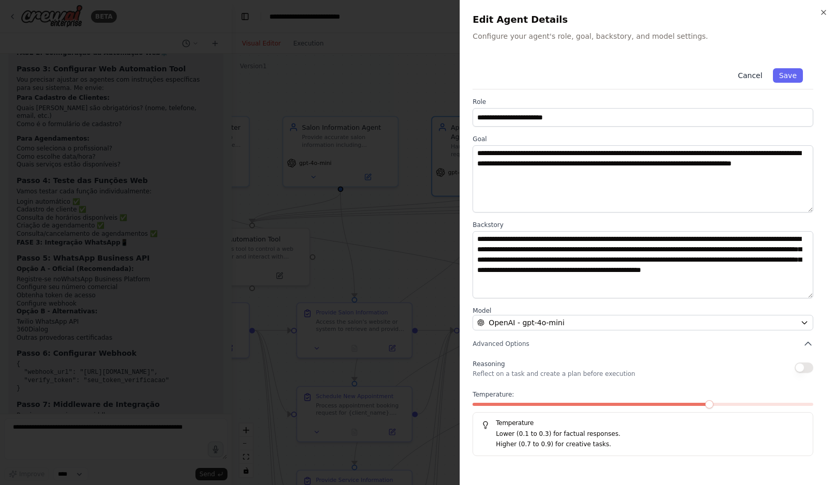
click at [752, 78] on button "Cancel" at bounding box center [750, 75] width 37 height 14
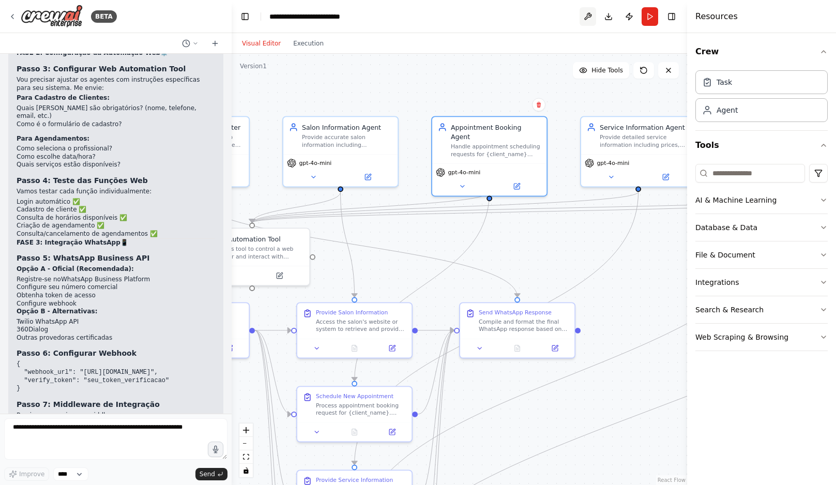
click at [588, 14] on button at bounding box center [588, 16] width 17 height 19
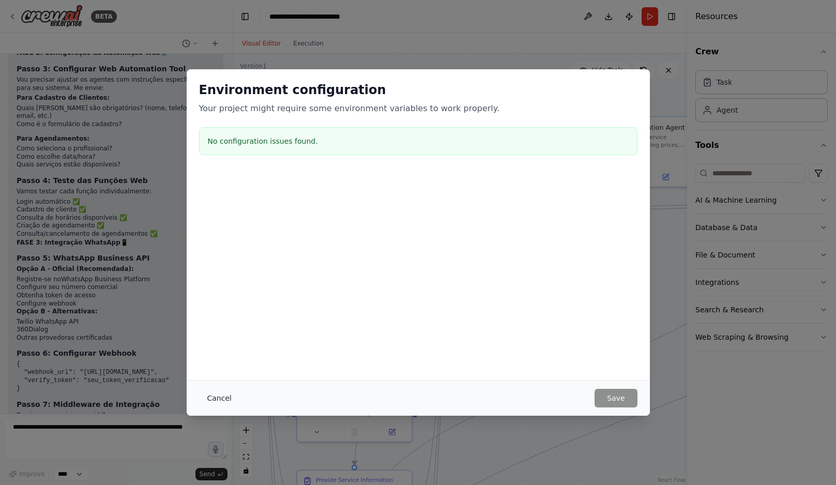
click at [215, 395] on button "Cancel" at bounding box center [219, 398] width 41 height 19
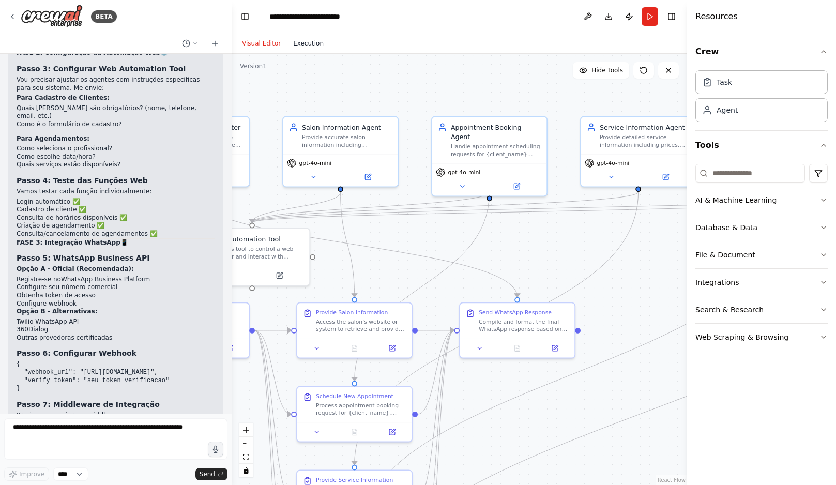
click at [312, 43] on button "Execution" at bounding box center [308, 43] width 43 height 12
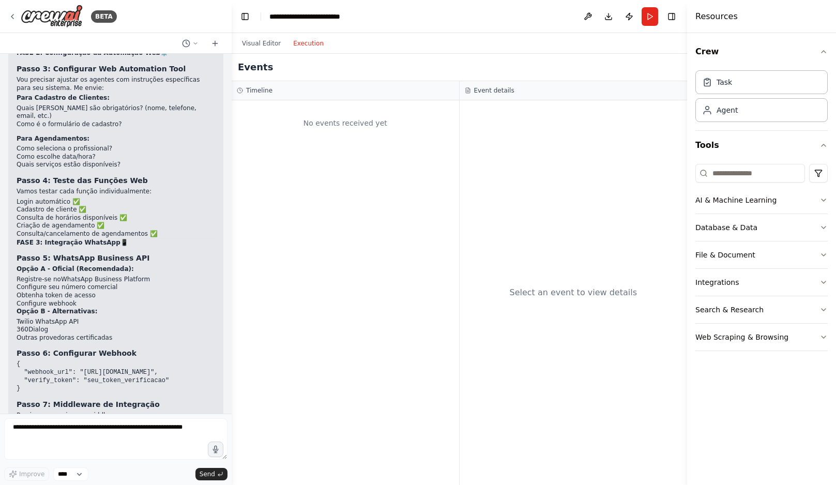
click at [264, 50] on div "Visual Editor Execution" at bounding box center [283, 43] width 94 height 21
click at [246, 38] on button "Visual Editor" at bounding box center [261, 43] width 51 height 12
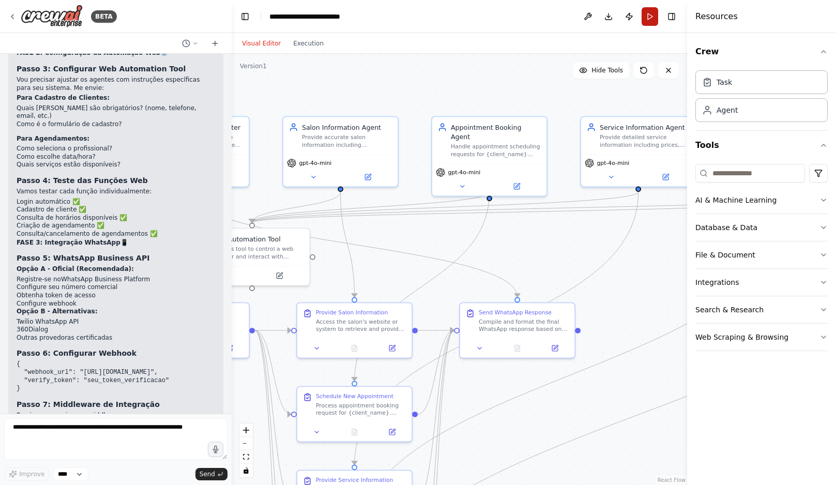
click at [652, 15] on button "Run" at bounding box center [650, 16] width 17 height 19
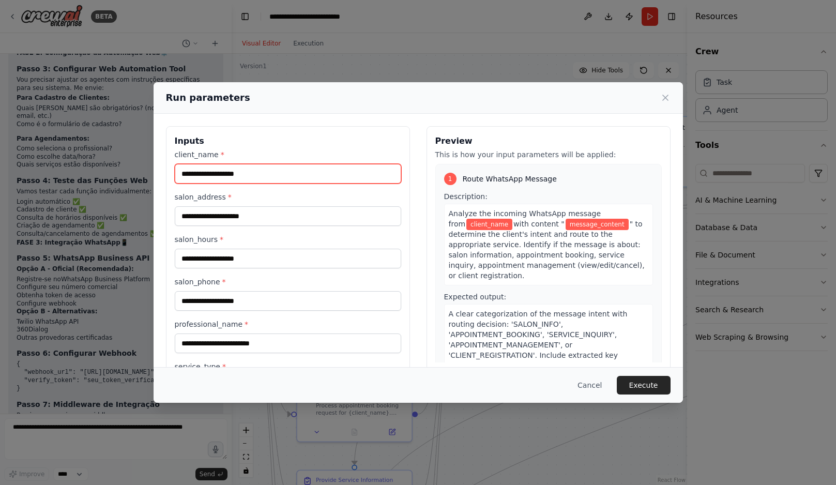
click at [259, 179] on input "client_name *" at bounding box center [288, 174] width 227 height 20
type input "**********"
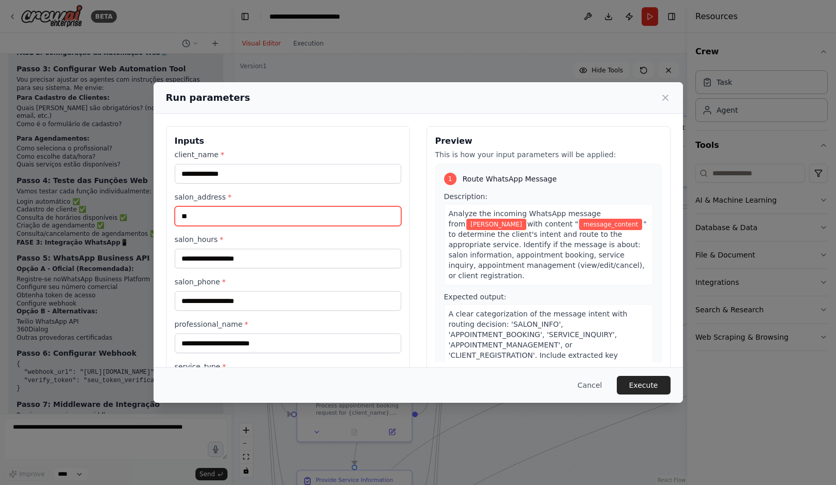
type input "***"
type input "**********"
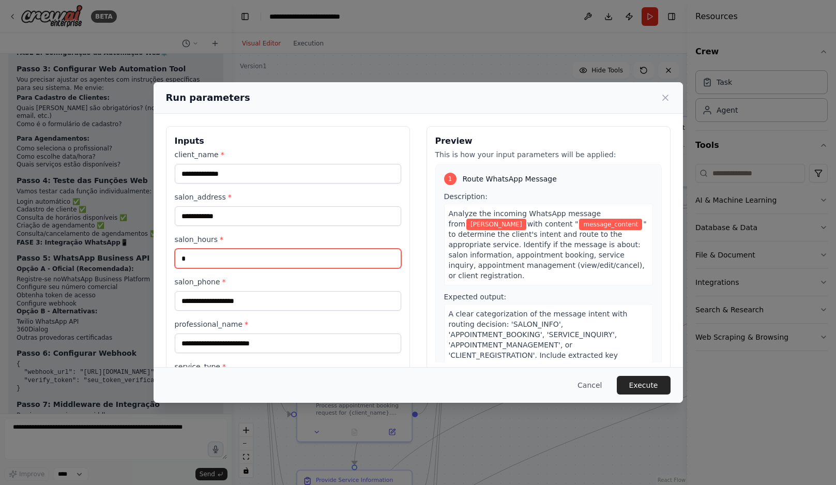
type input "*"
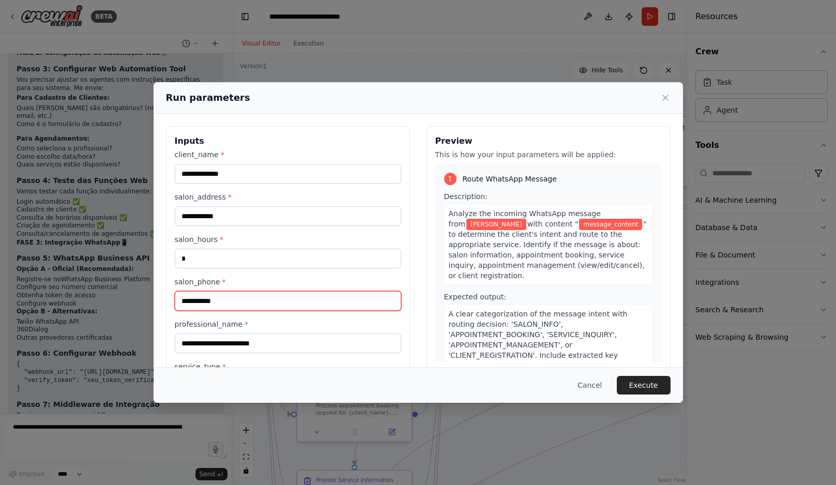
type input "**********"
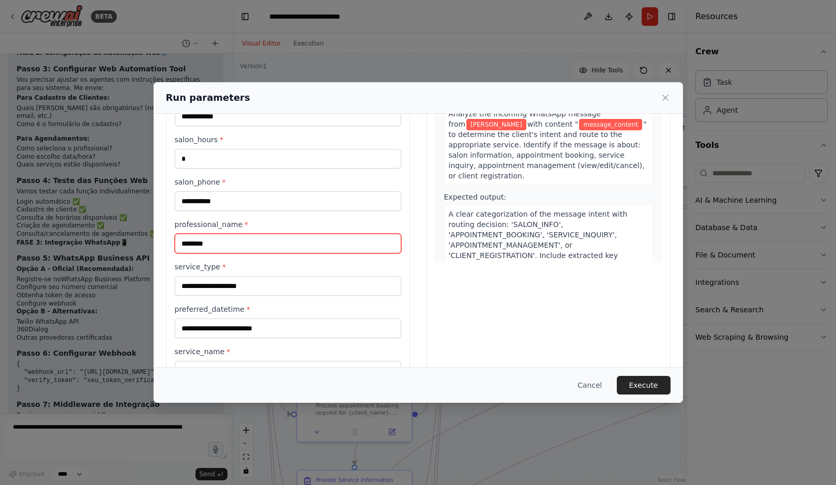
scroll to position [118, 0]
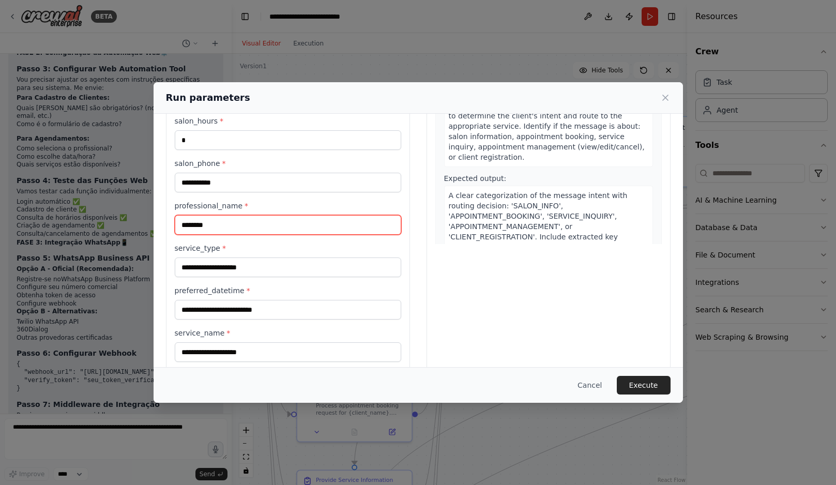
type input "********"
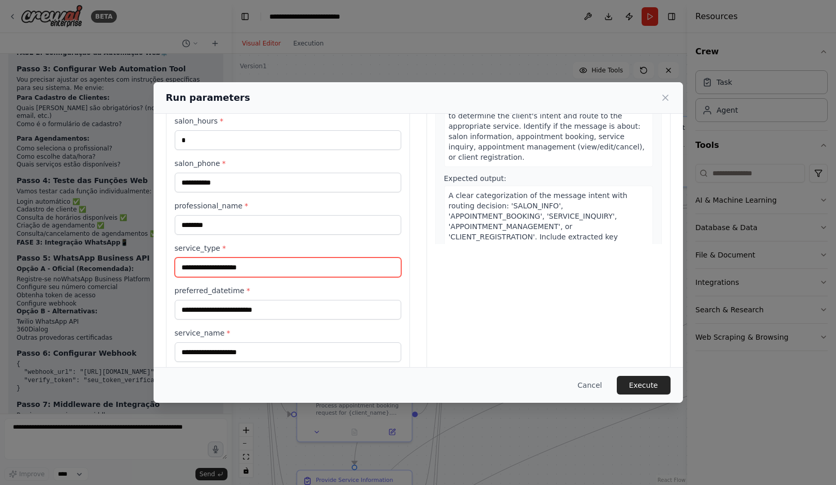
click at [273, 264] on input "service_type *" at bounding box center [288, 268] width 227 height 20
type input "***"
type input "******"
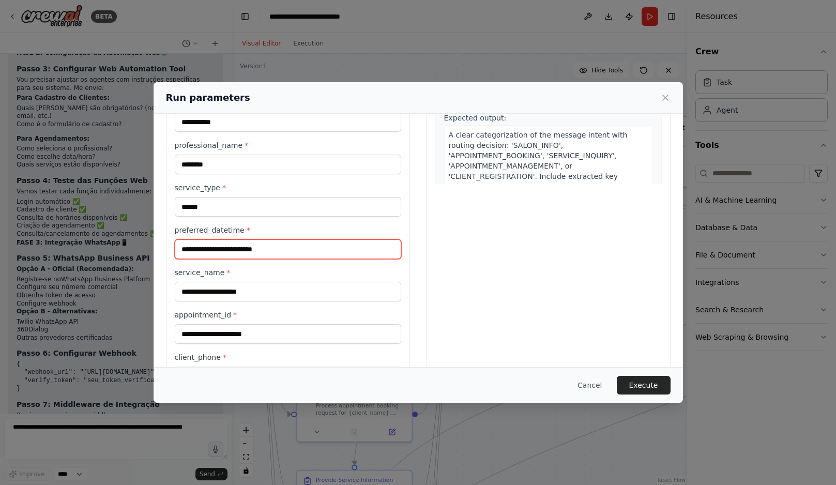
scroll to position [181, 0]
type input "*****"
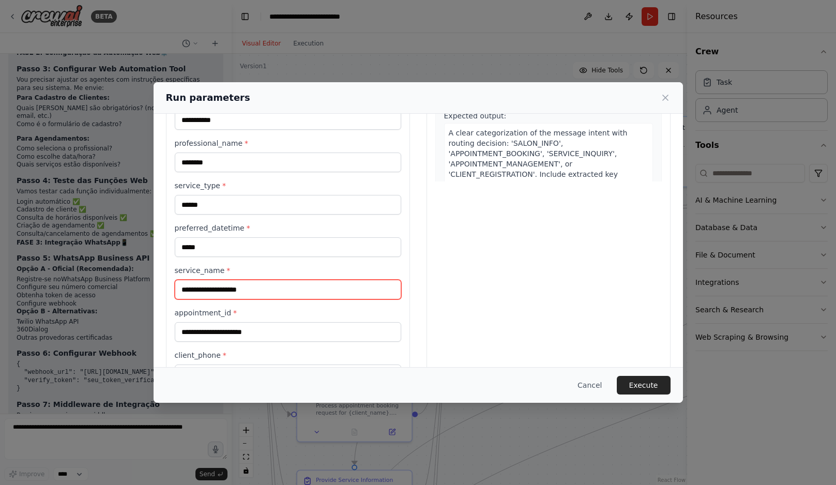
click at [250, 290] on input "service_name *" at bounding box center [288, 290] width 227 height 20
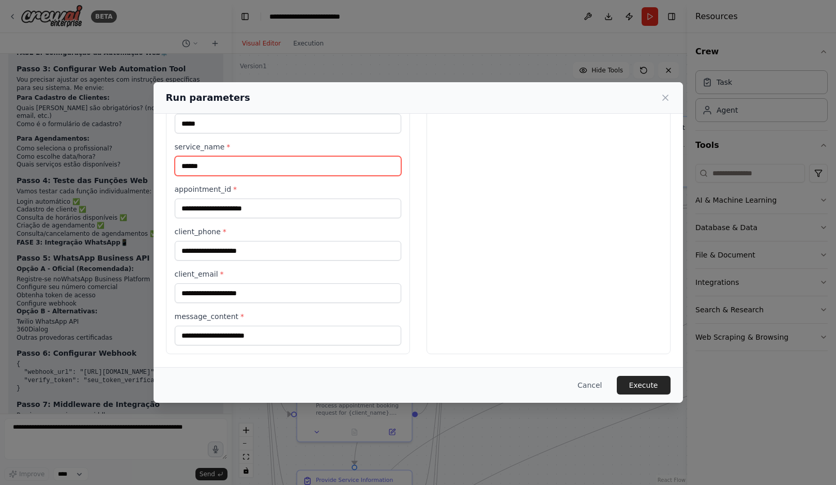
type input "******"
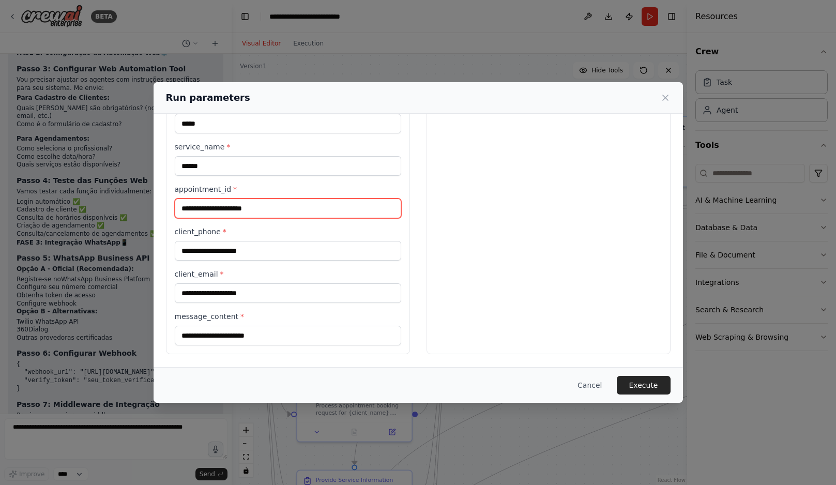
click at [251, 216] on input "appointment_id *" at bounding box center [288, 209] width 227 height 20
type input "*"
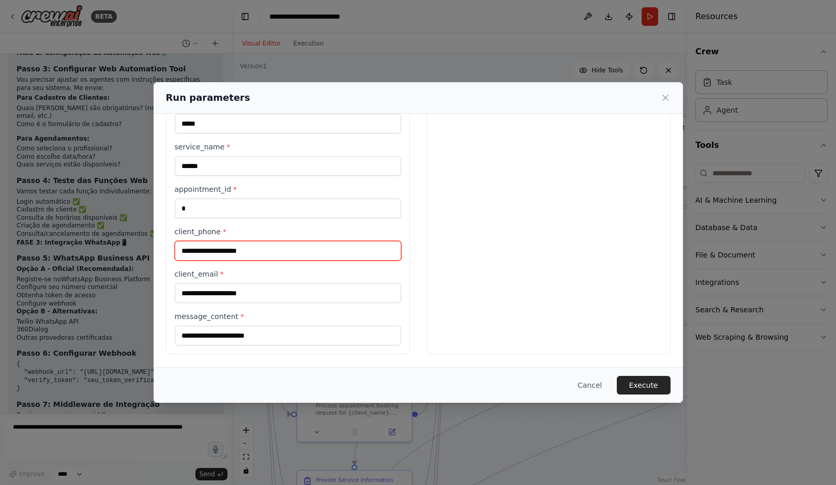
click at [249, 256] on input "client_phone *" at bounding box center [288, 251] width 227 height 20
type input "**********"
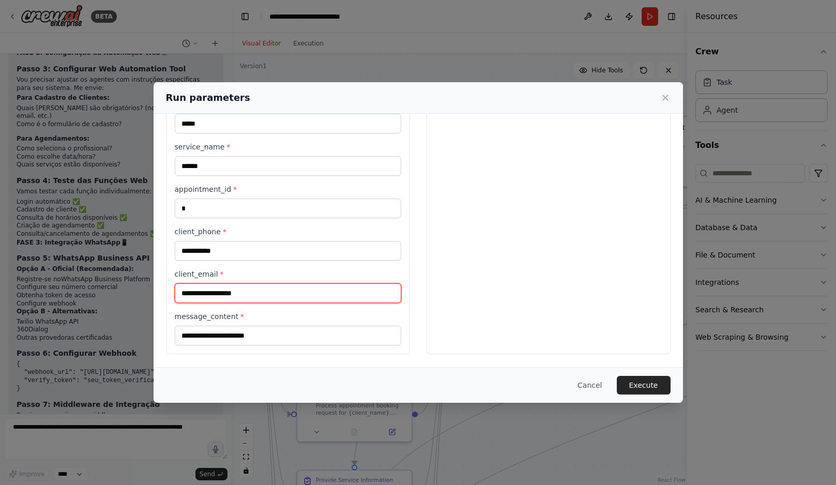
type input "**********"
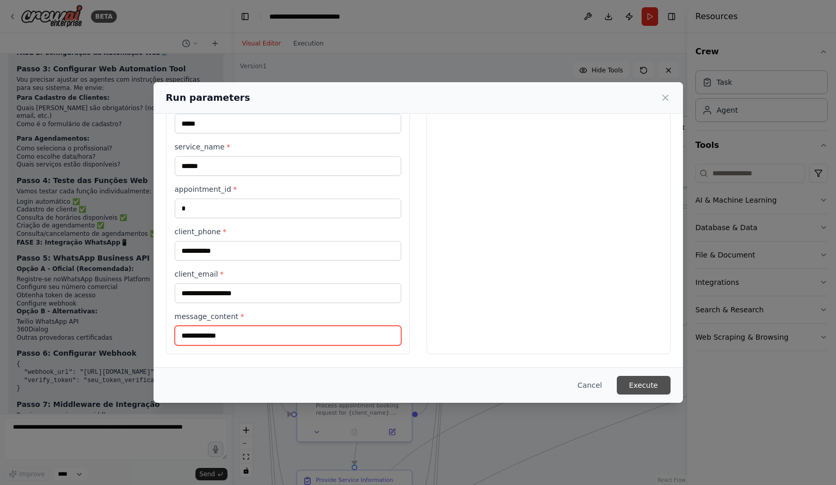
type input "**********"
click at [638, 387] on button "Execute" at bounding box center [644, 385] width 54 height 19
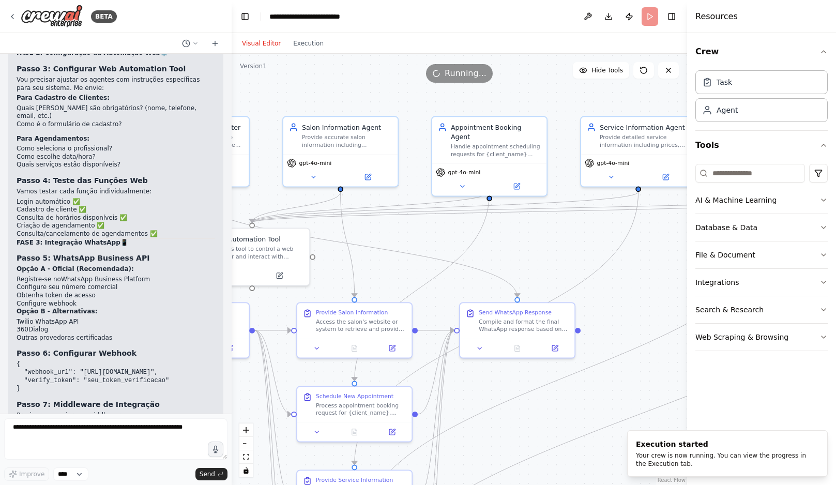
click at [494, 13] on header "**********" at bounding box center [460, 16] width 456 height 33
